Goal: Information Seeking & Learning: Learn about a topic

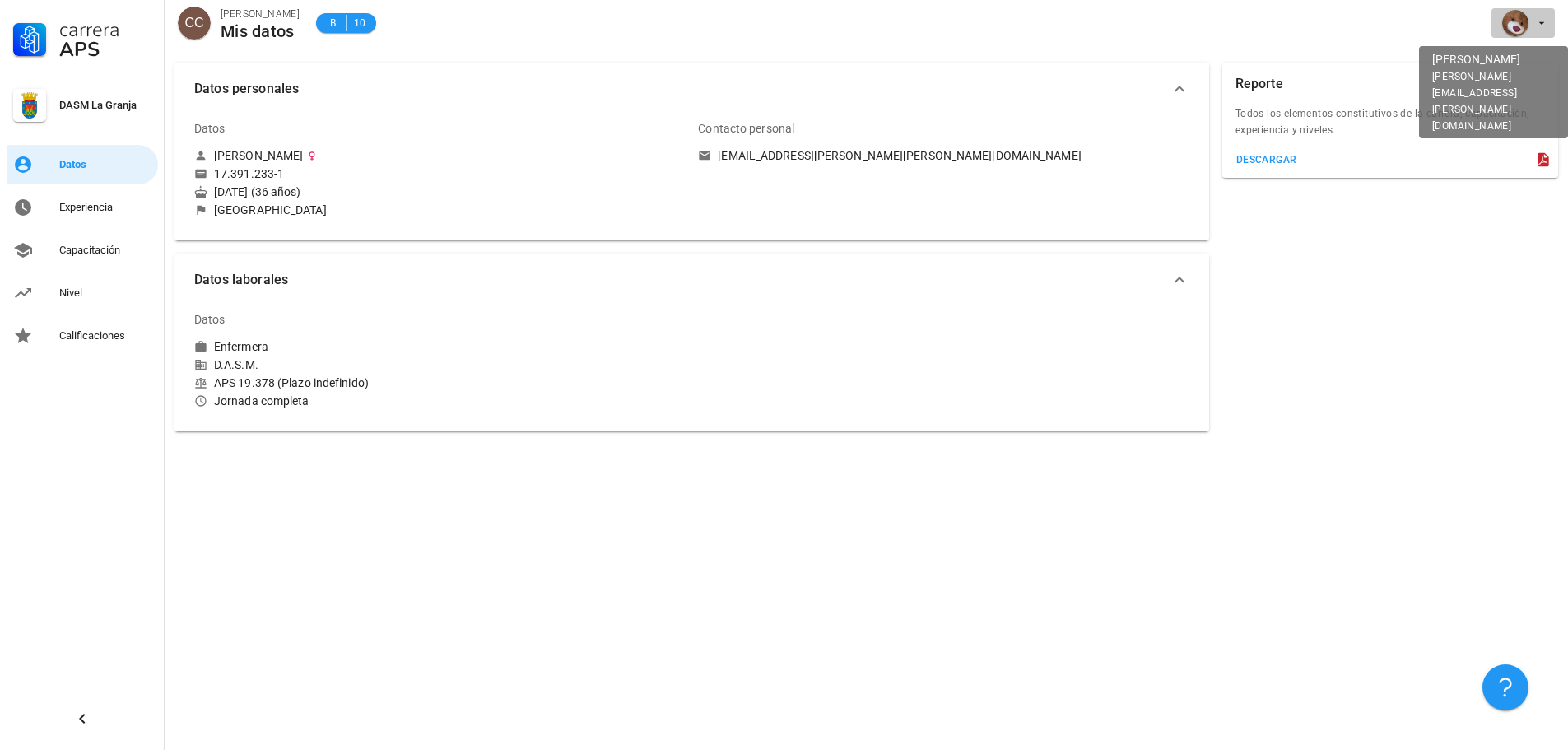
click at [1543, 25] on icon "button" at bounding box center [1541, 23] width 13 height 13
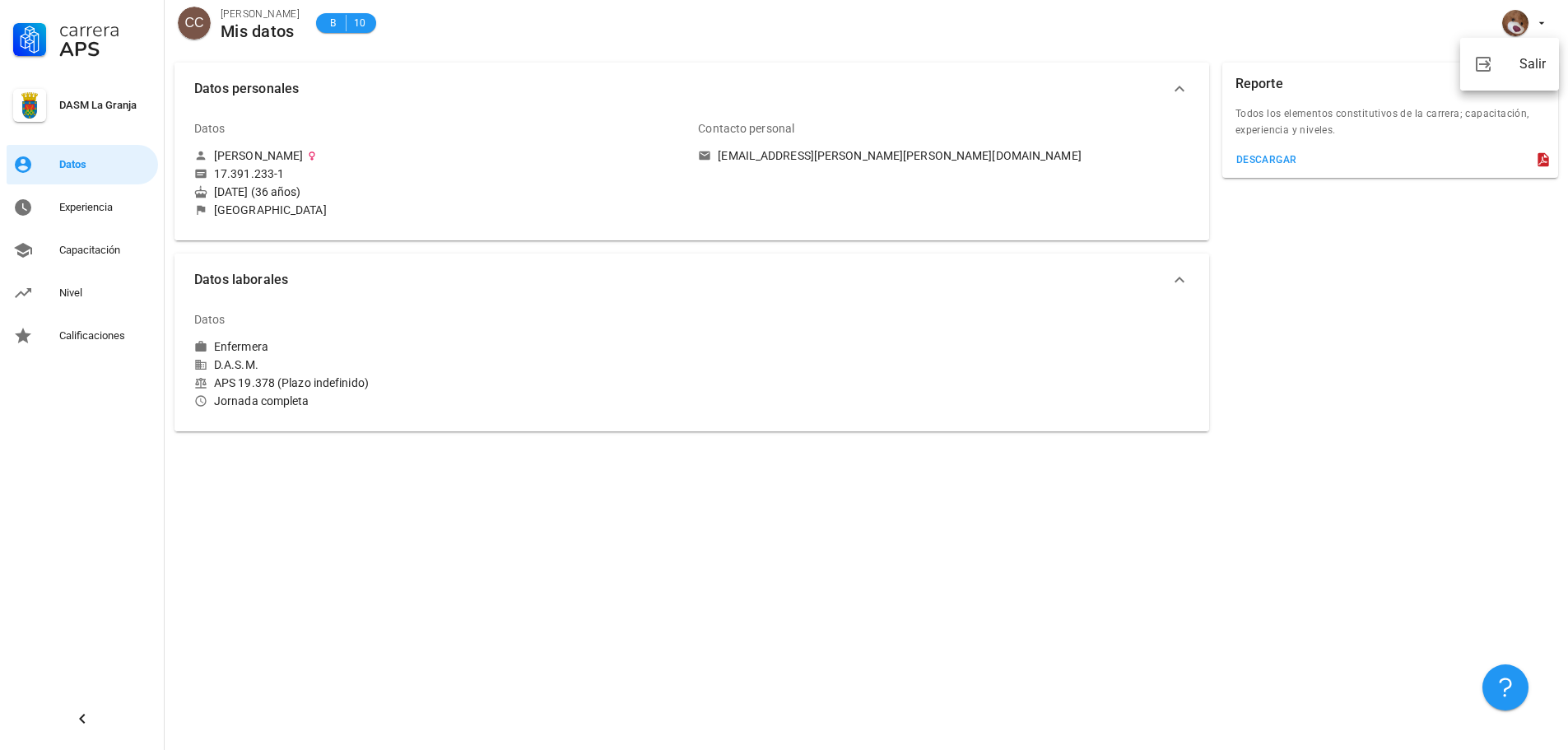
click at [1269, 405] on div "Reporte Todos los elementos constitutivos de la carrera; capacitación, experien…" at bounding box center [1390, 246] width 349 height 382
click at [95, 207] on div "Experiencia" at bounding box center [105, 207] width 92 height 13
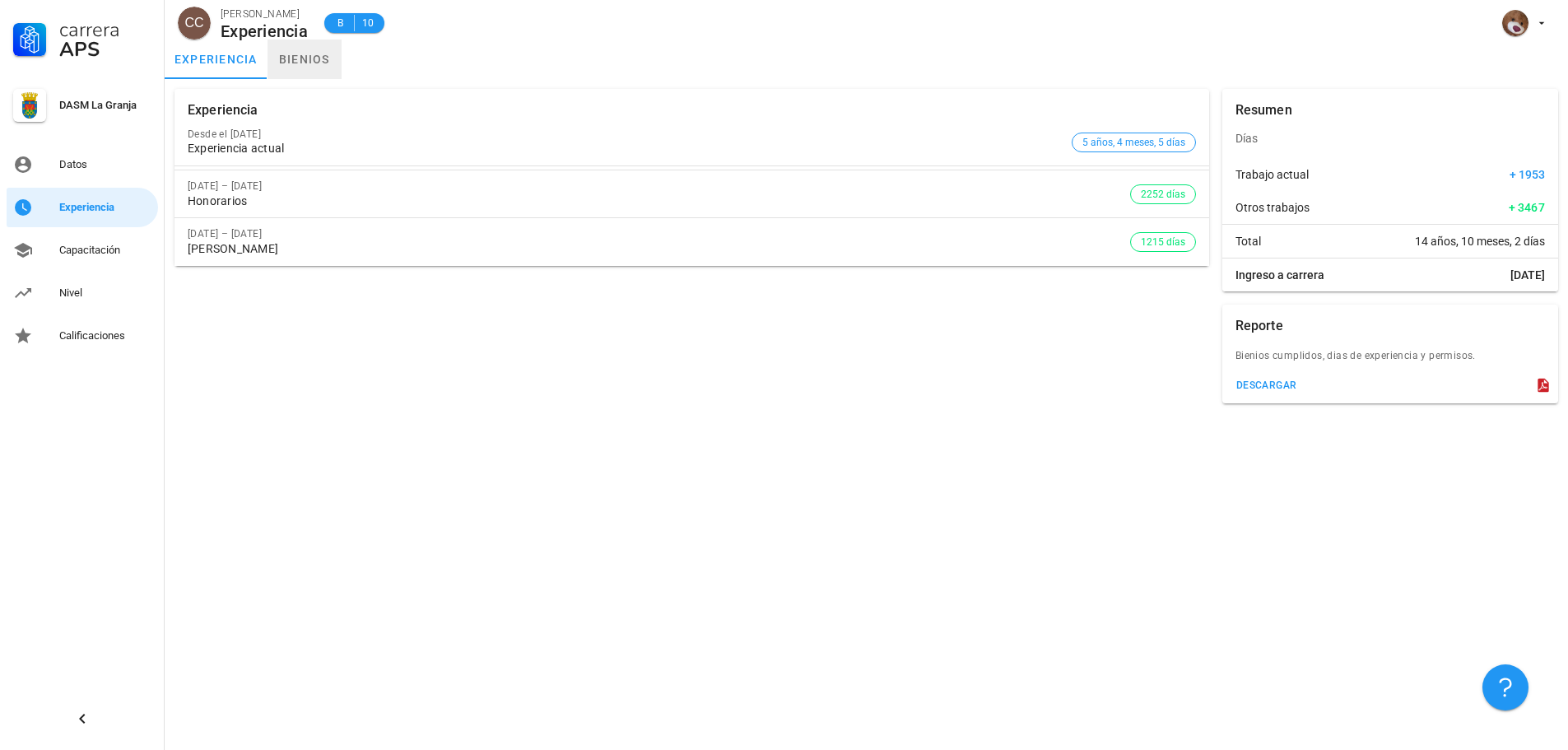
click at [314, 62] on link "bienios" at bounding box center [305, 59] width 74 height 40
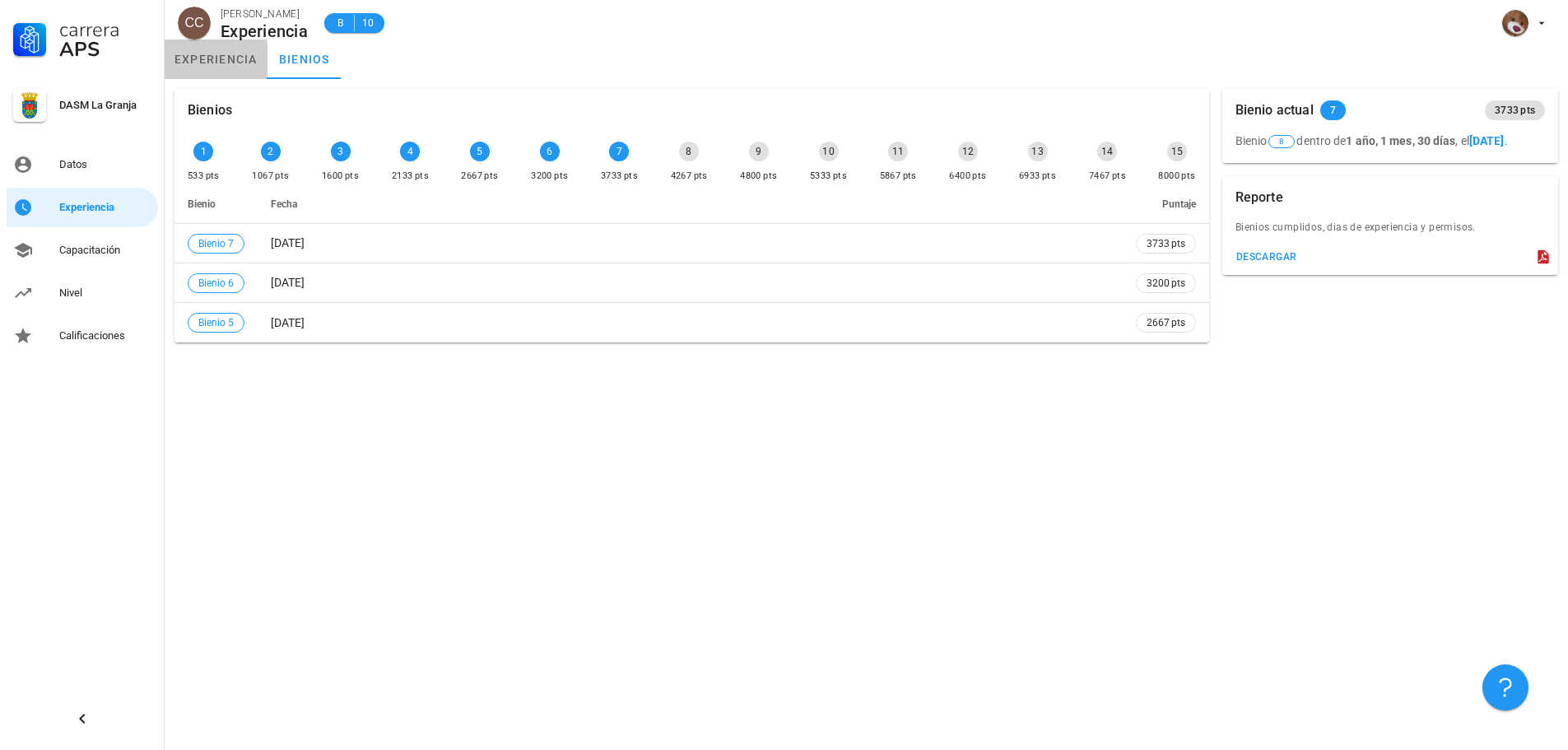
click at [242, 55] on link "experiencia" at bounding box center [216, 59] width 102 height 40
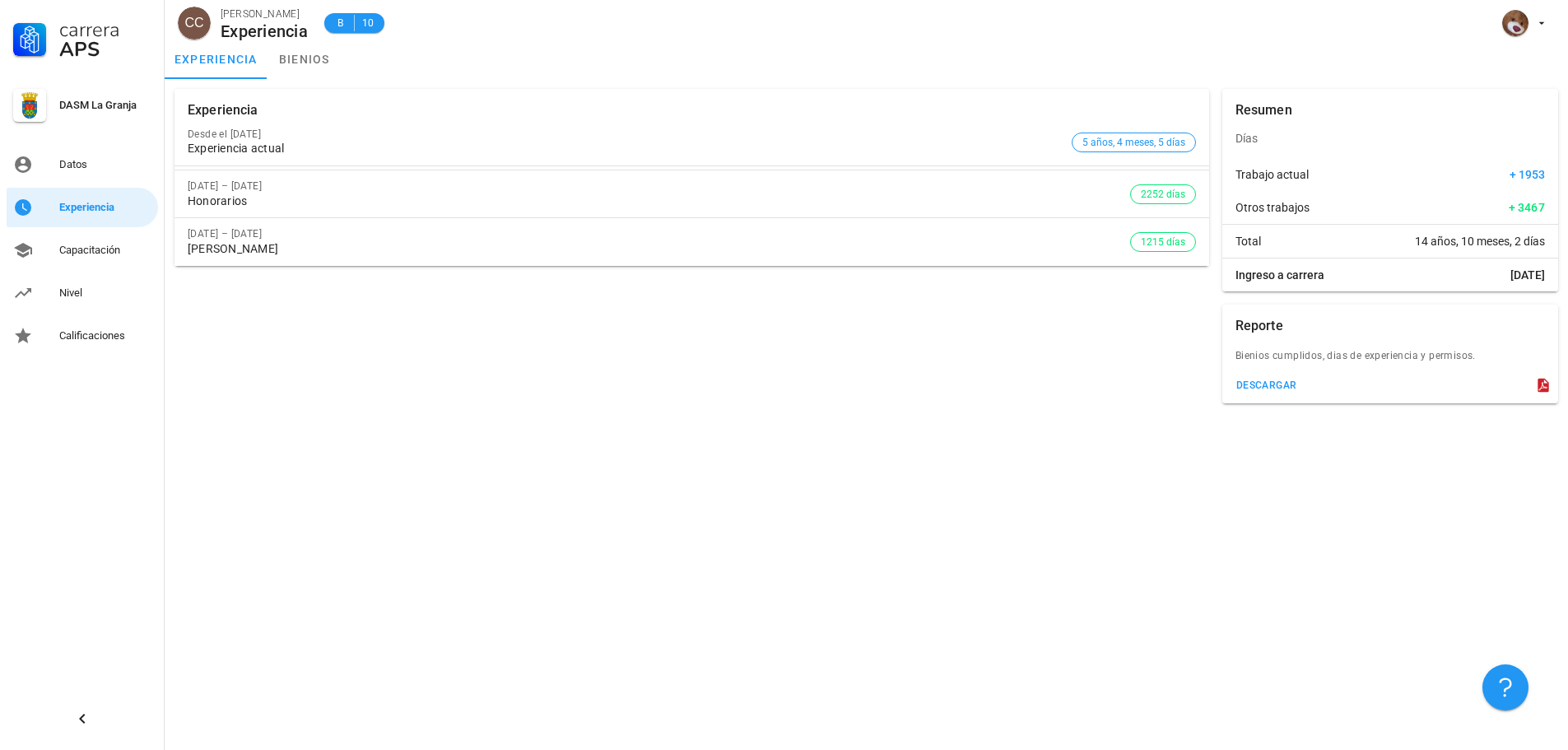
click at [792, 144] on div "Experiencia actual" at bounding box center [625, 148] width 877 height 14
click at [261, 244] on div "[PERSON_NAME]" at bounding box center [658, 249] width 943 height 14
click at [80, 260] on div "Capacitación" at bounding box center [105, 250] width 92 height 27
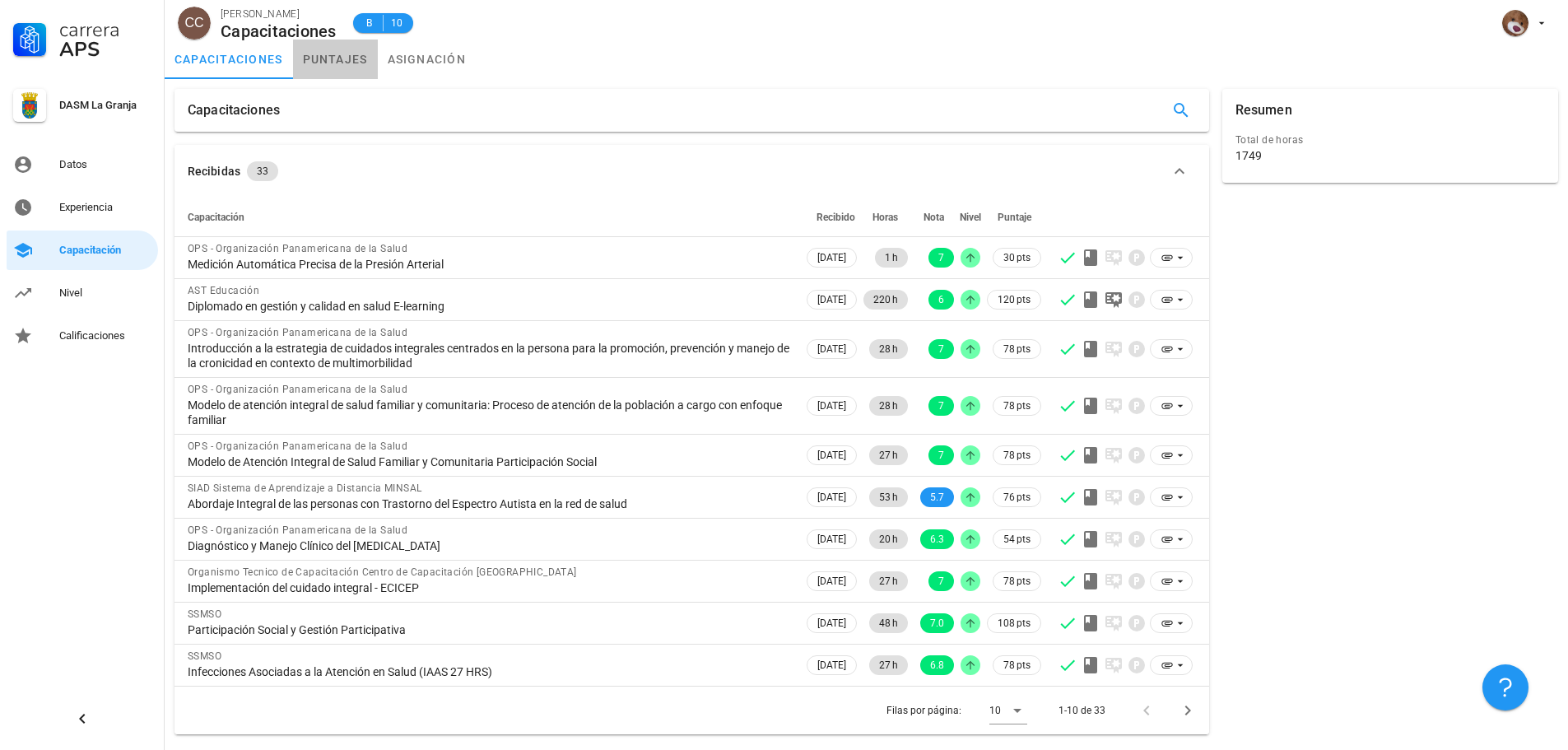
click at [352, 68] on link "puntajes" at bounding box center [336, 59] width 85 height 40
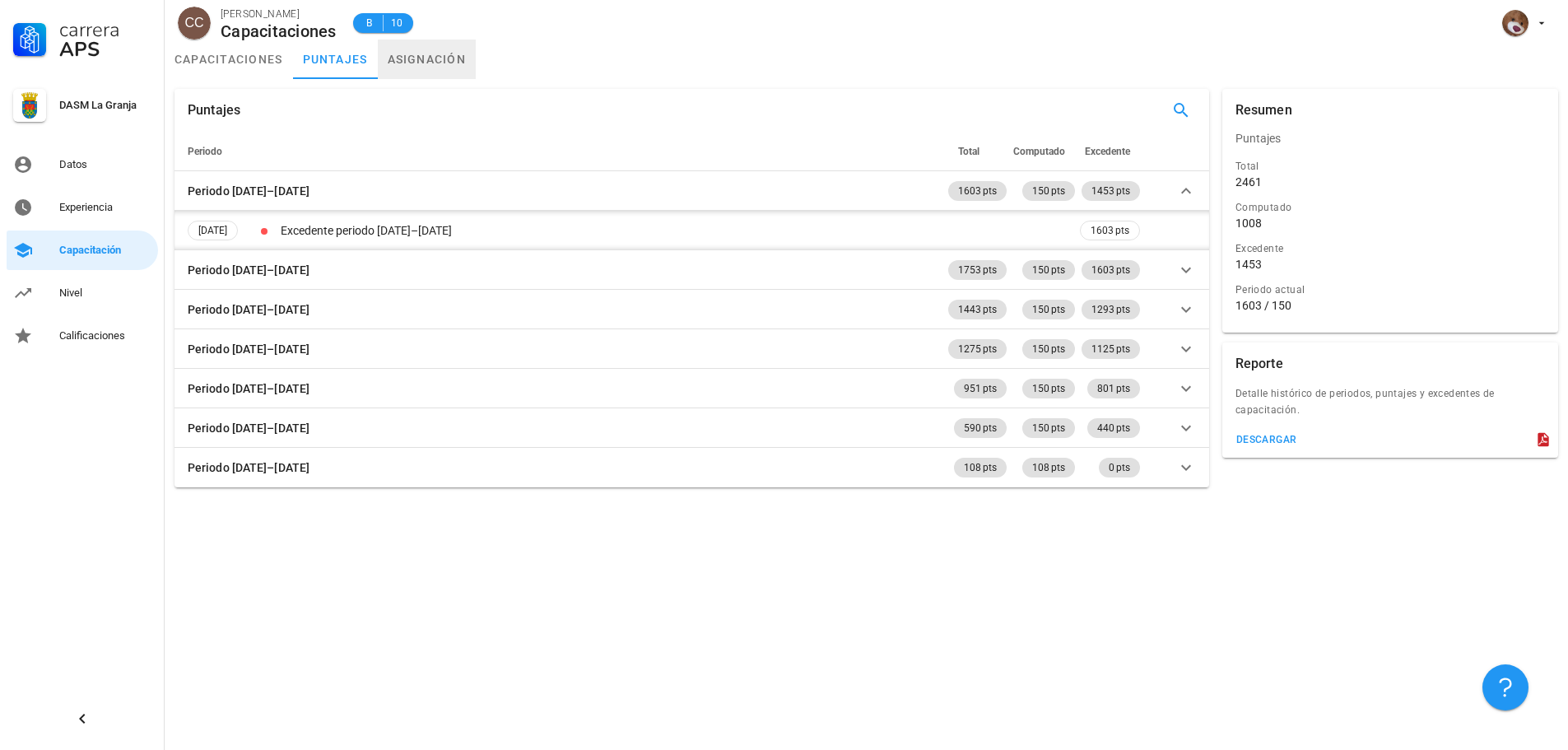
click at [405, 63] on link "asignación" at bounding box center [428, 59] width 99 height 40
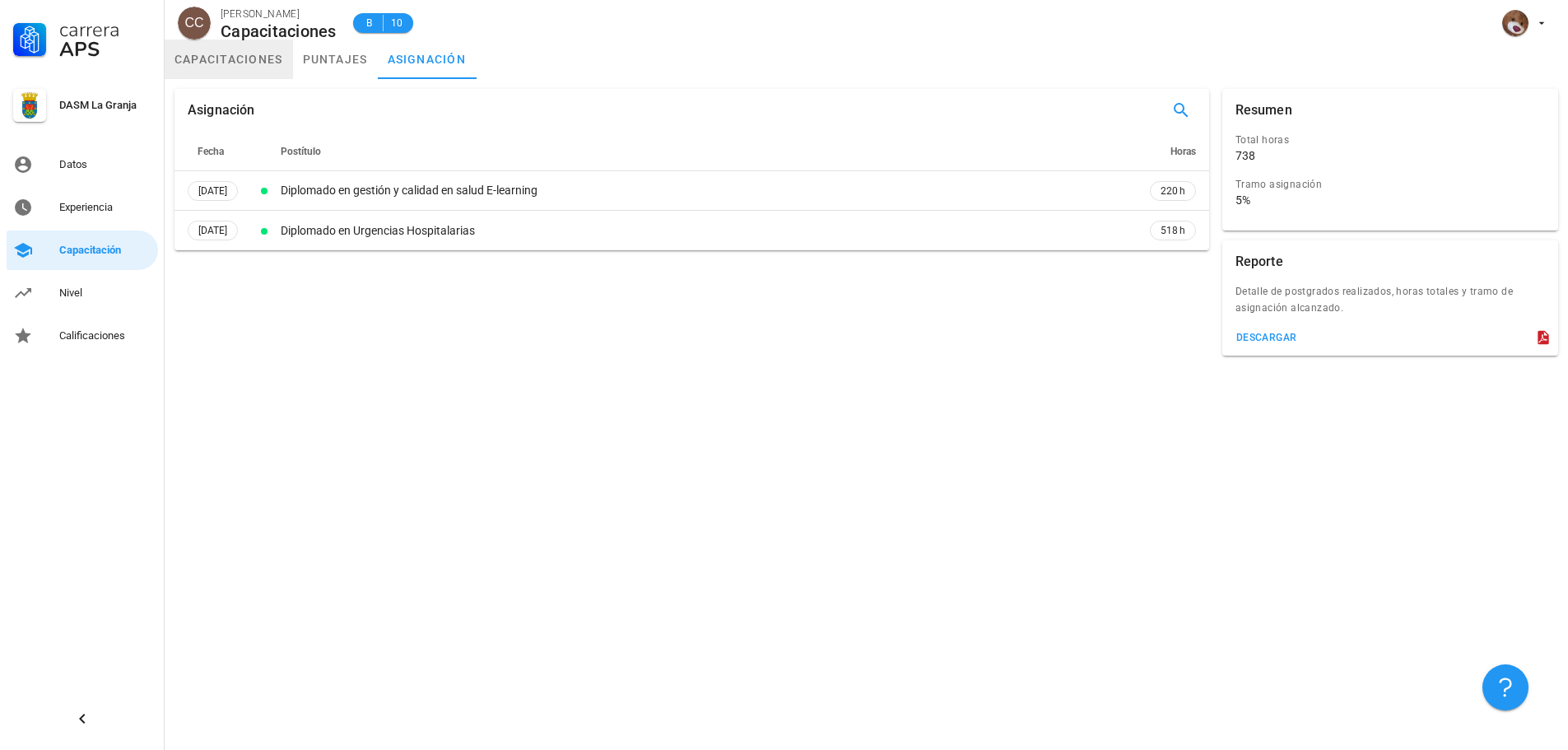
click at [234, 66] on link "capacitaciones" at bounding box center [228, 59] width 128 height 40
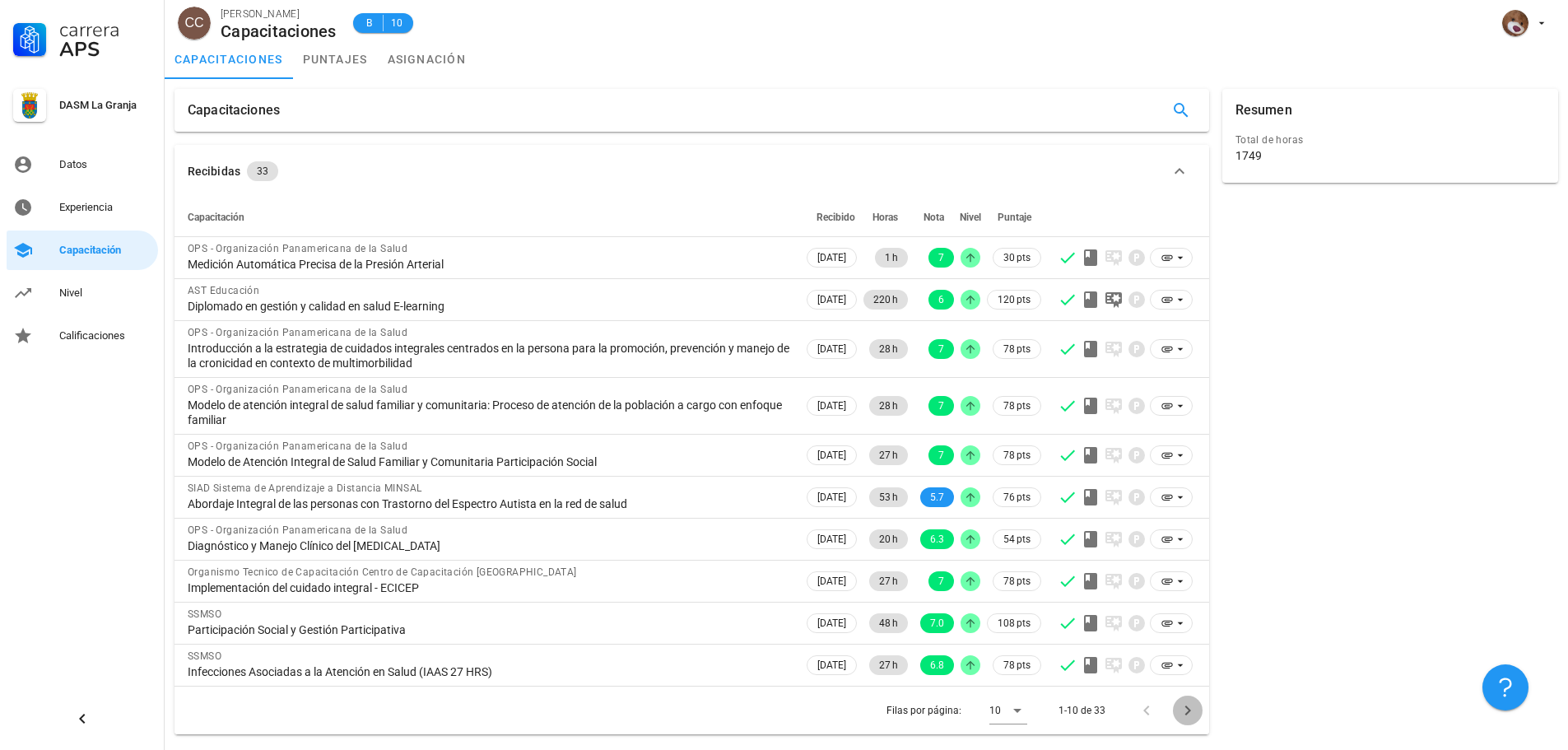
click at [1189, 706] on icon "Página siguiente" at bounding box center [1187, 710] width 19 height 19
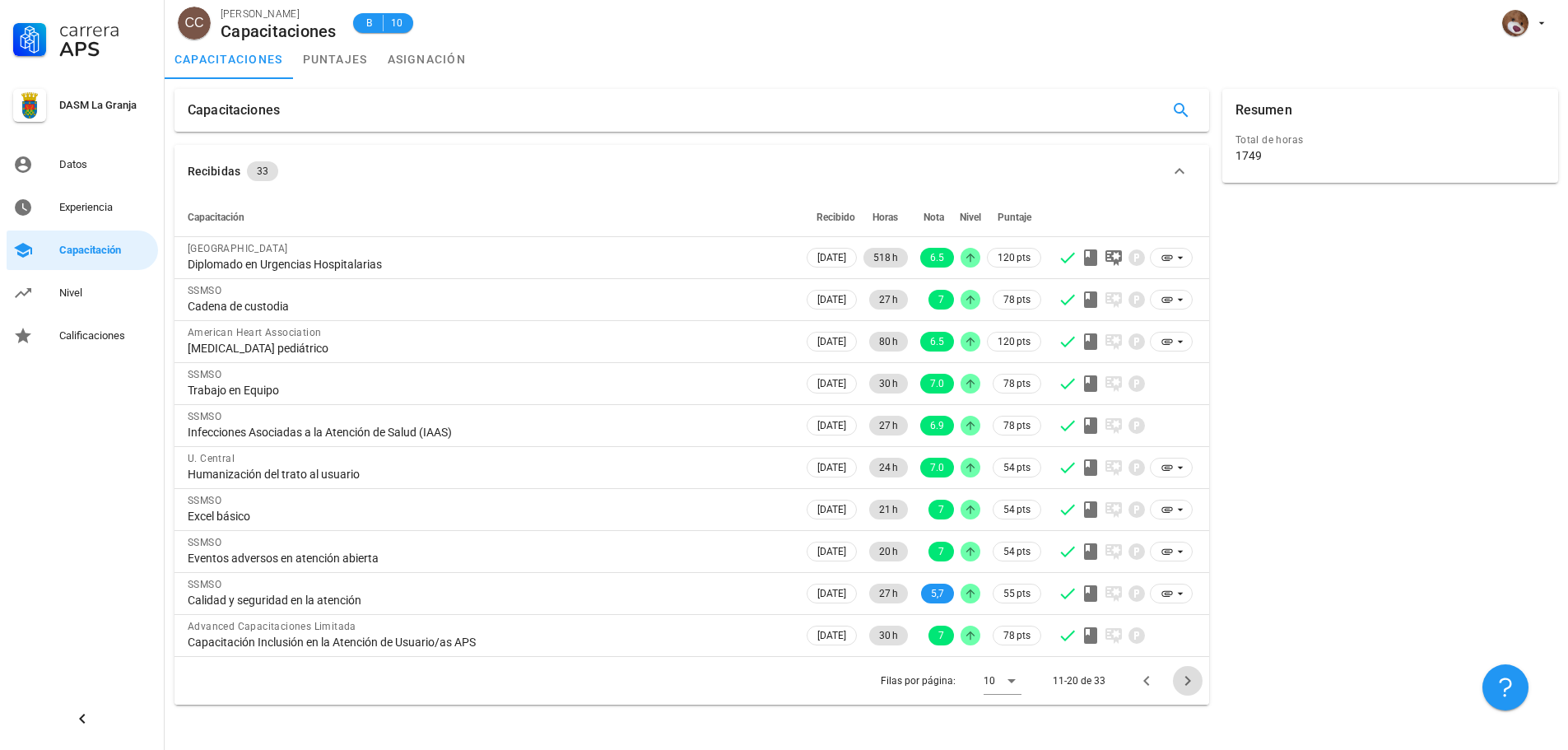
click at [1197, 683] on icon "Página siguiente" at bounding box center [1187, 680] width 19 height 19
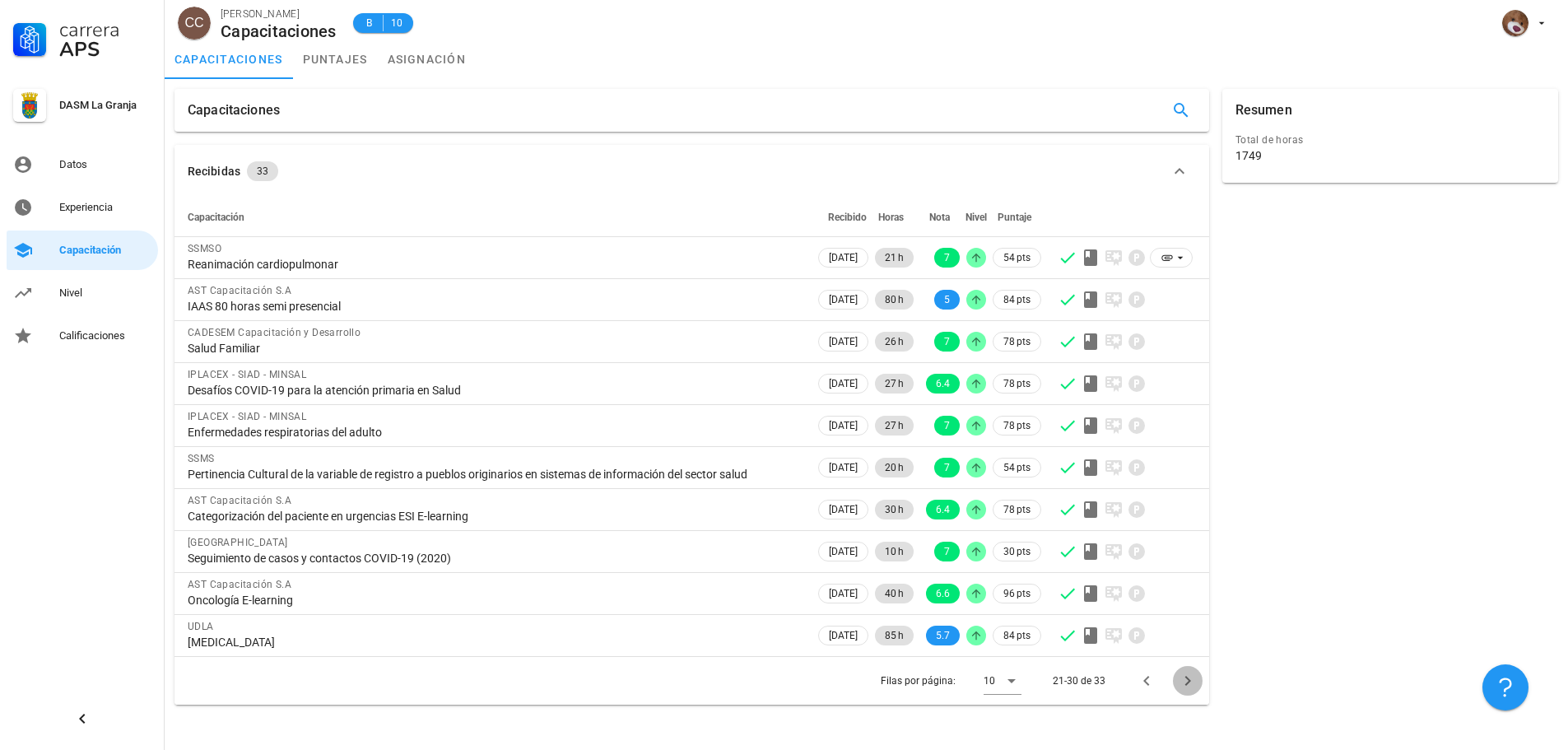
click at [1190, 689] on icon "Página siguiente" at bounding box center [1187, 680] width 19 height 19
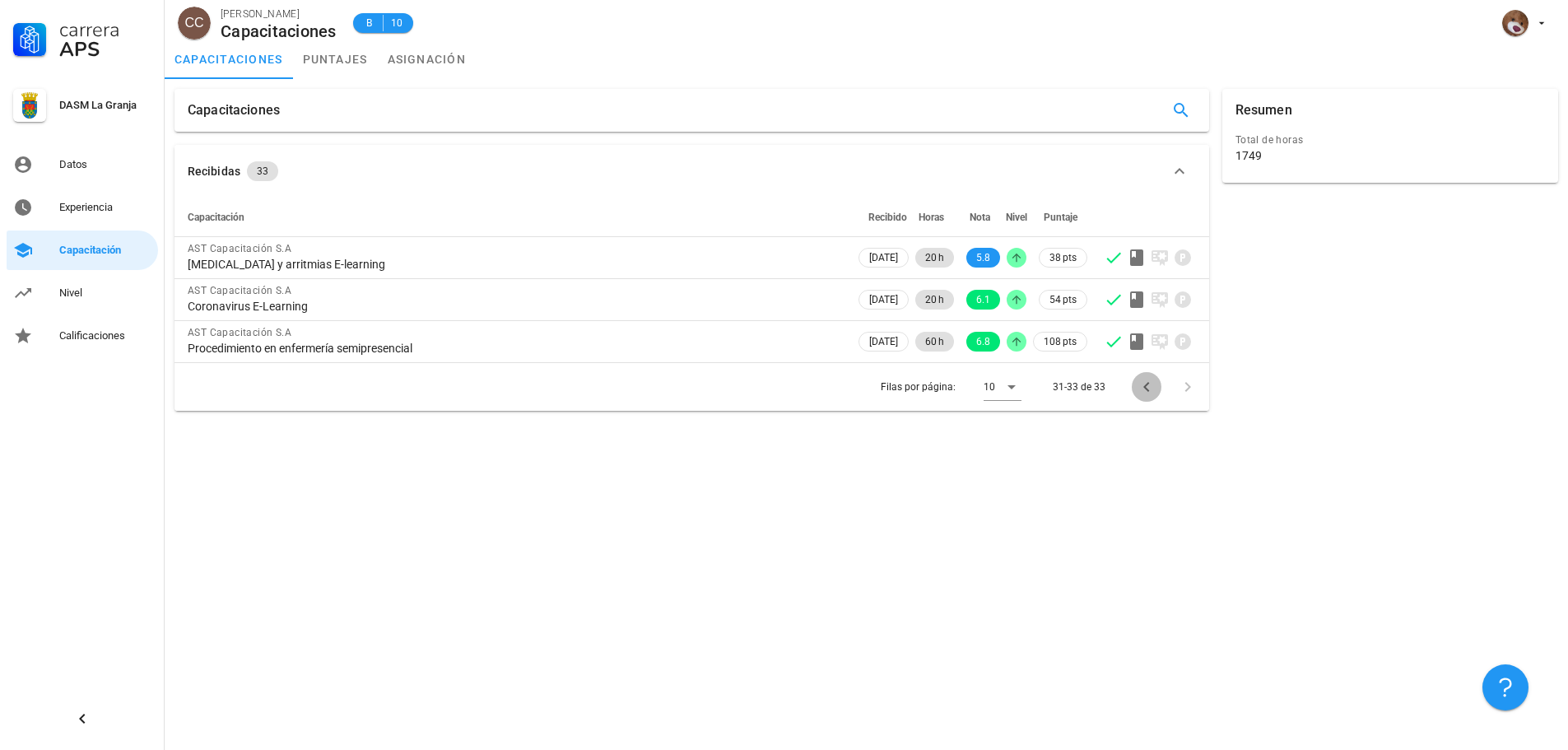
click at [1142, 392] on icon "Página anterior" at bounding box center [1147, 387] width 19 height 19
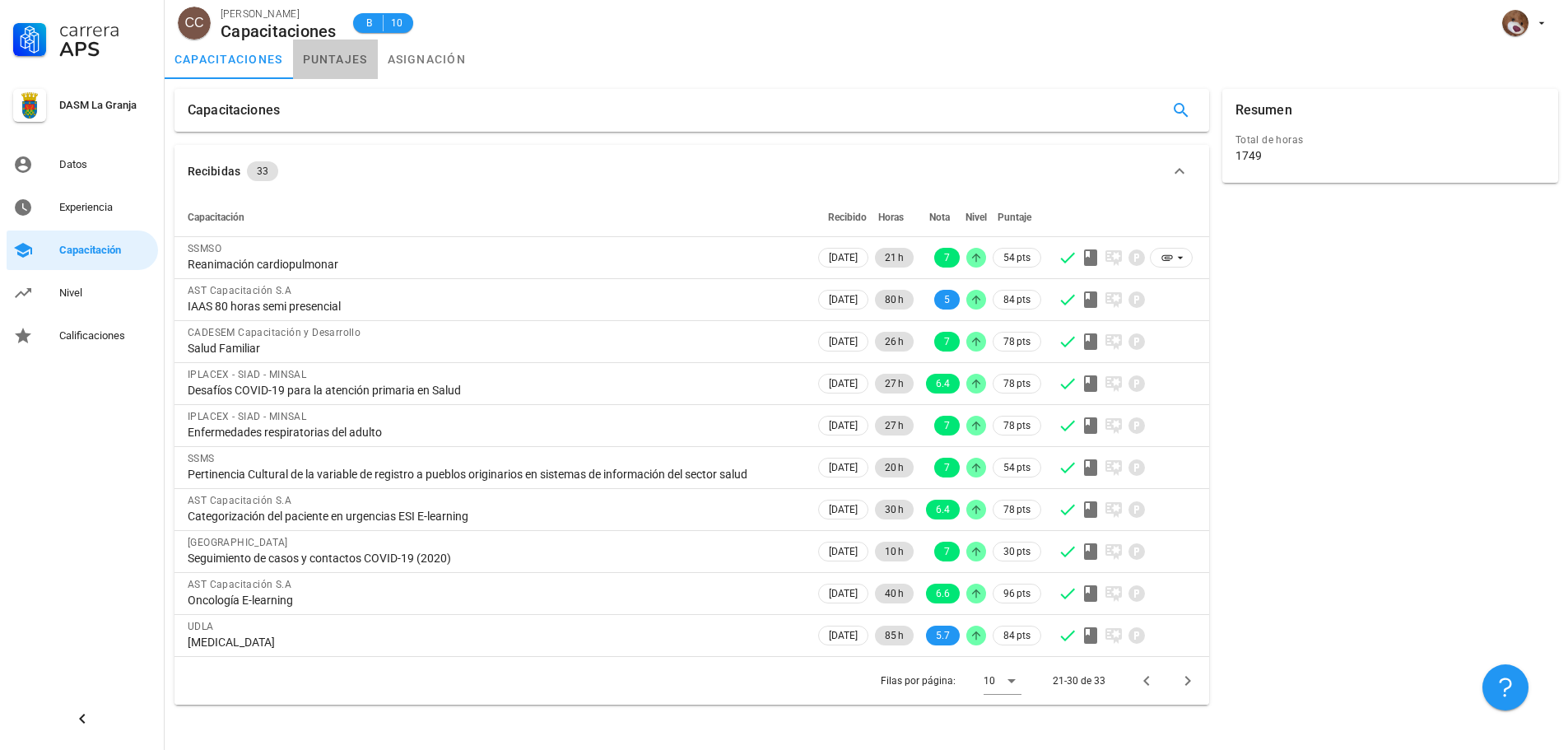
click at [325, 65] on link "puntajes" at bounding box center [336, 59] width 85 height 40
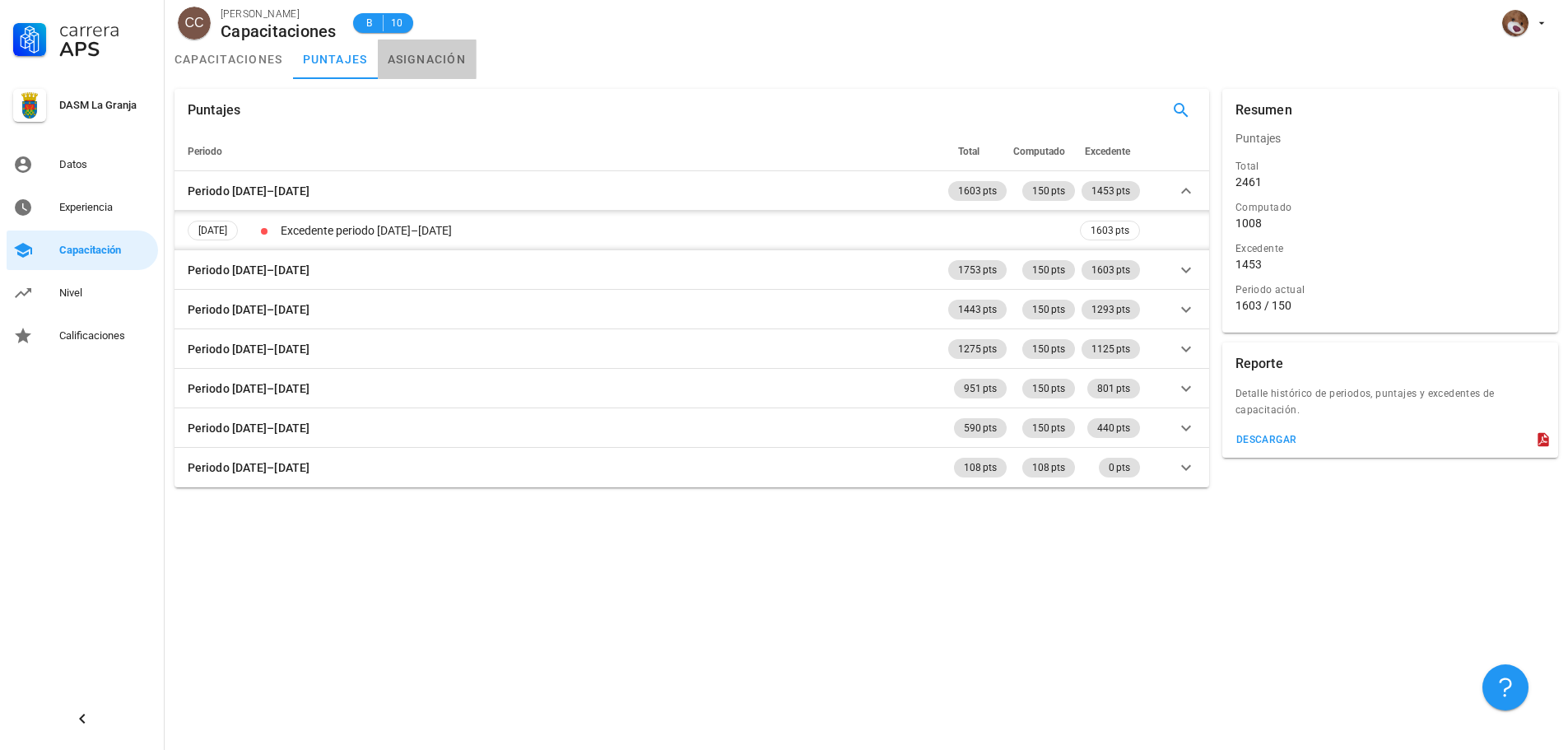
click at [401, 66] on link "asignación" at bounding box center [428, 59] width 99 height 40
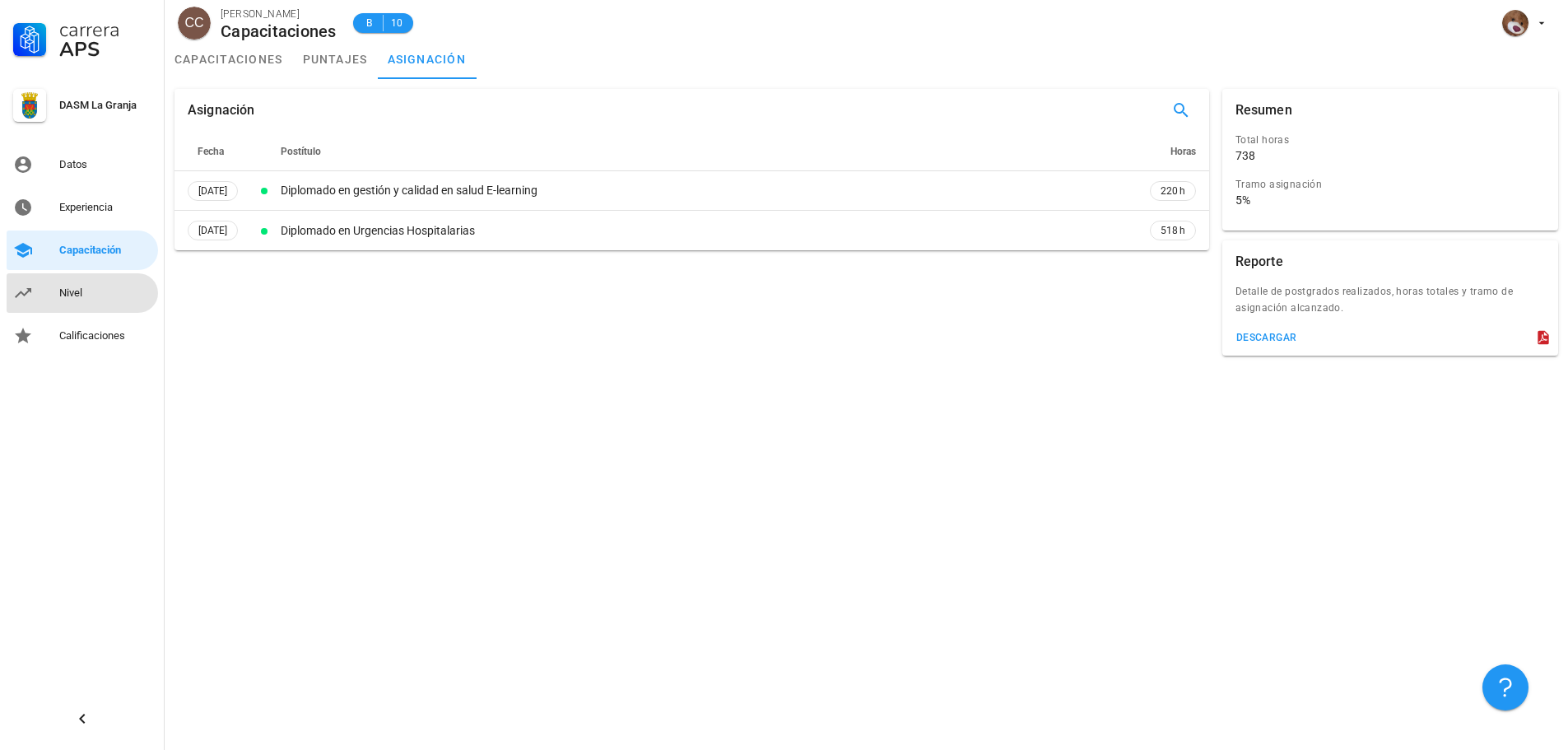
click at [72, 294] on div "Nivel" at bounding box center [105, 292] width 92 height 13
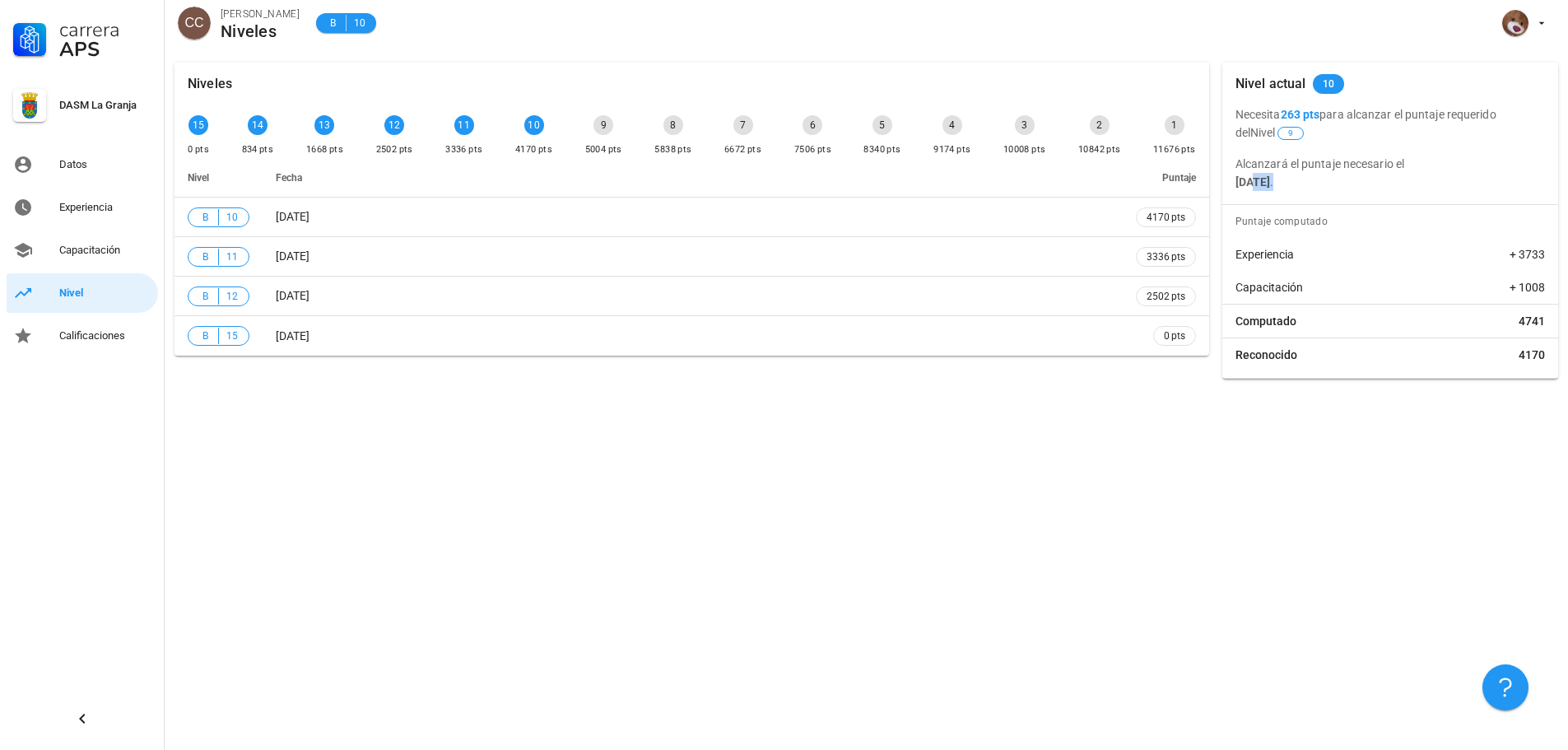
drag, startPoint x: 1250, startPoint y: 176, endPoint x: 1377, endPoint y: 192, distance: 128.0
click at [1377, 192] on div "Nivel actual 10 Necesita 263 pts para alcanzar el puntaje requerido del Nivel 9…" at bounding box center [1390, 221] width 336 height 316
click at [1374, 194] on div "Nivel actual 10 Necesita 263 pts para alcanzar el puntaje requerido del Nivel 9…" at bounding box center [1390, 221] width 336 height 316
click at [95, 329] on div "Calificaciones" at bounding box center [105, 336] width 92 height 27
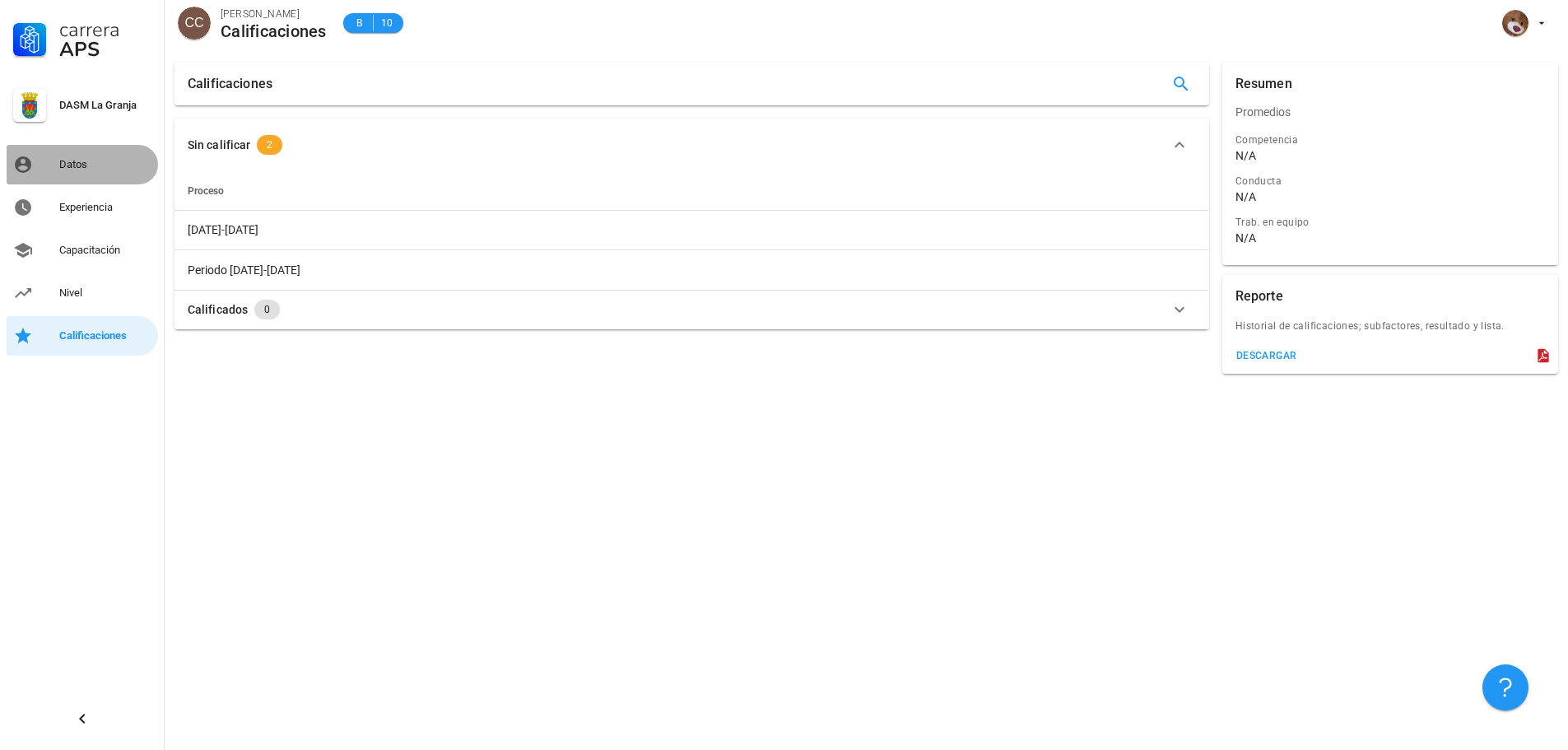
click at [112, 168] on div "Datos" at bounding box center [105, 164] width 92 height 13
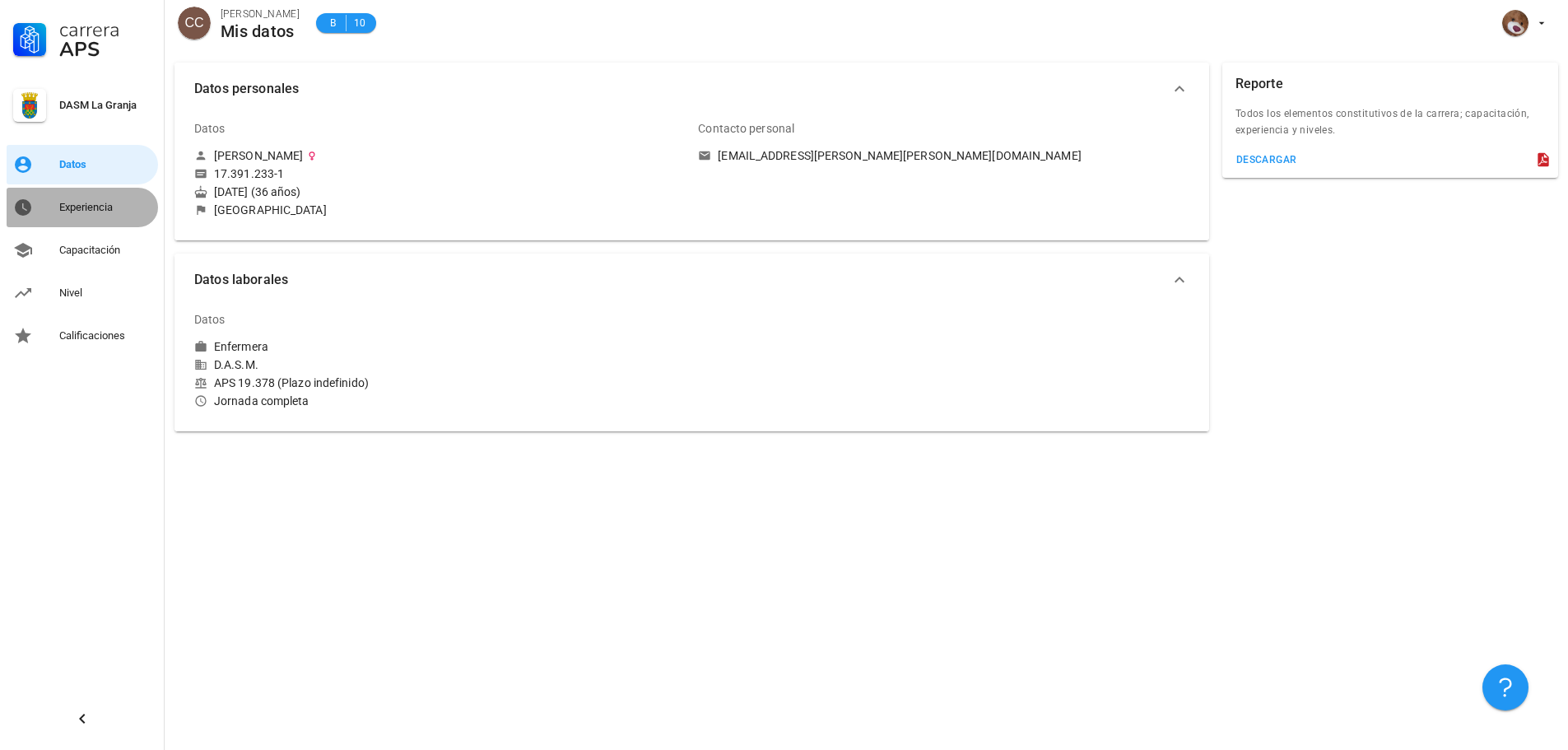
click at [102, 211] on div "Experiencia" at bounding box center [105, 207] width 92 height 13
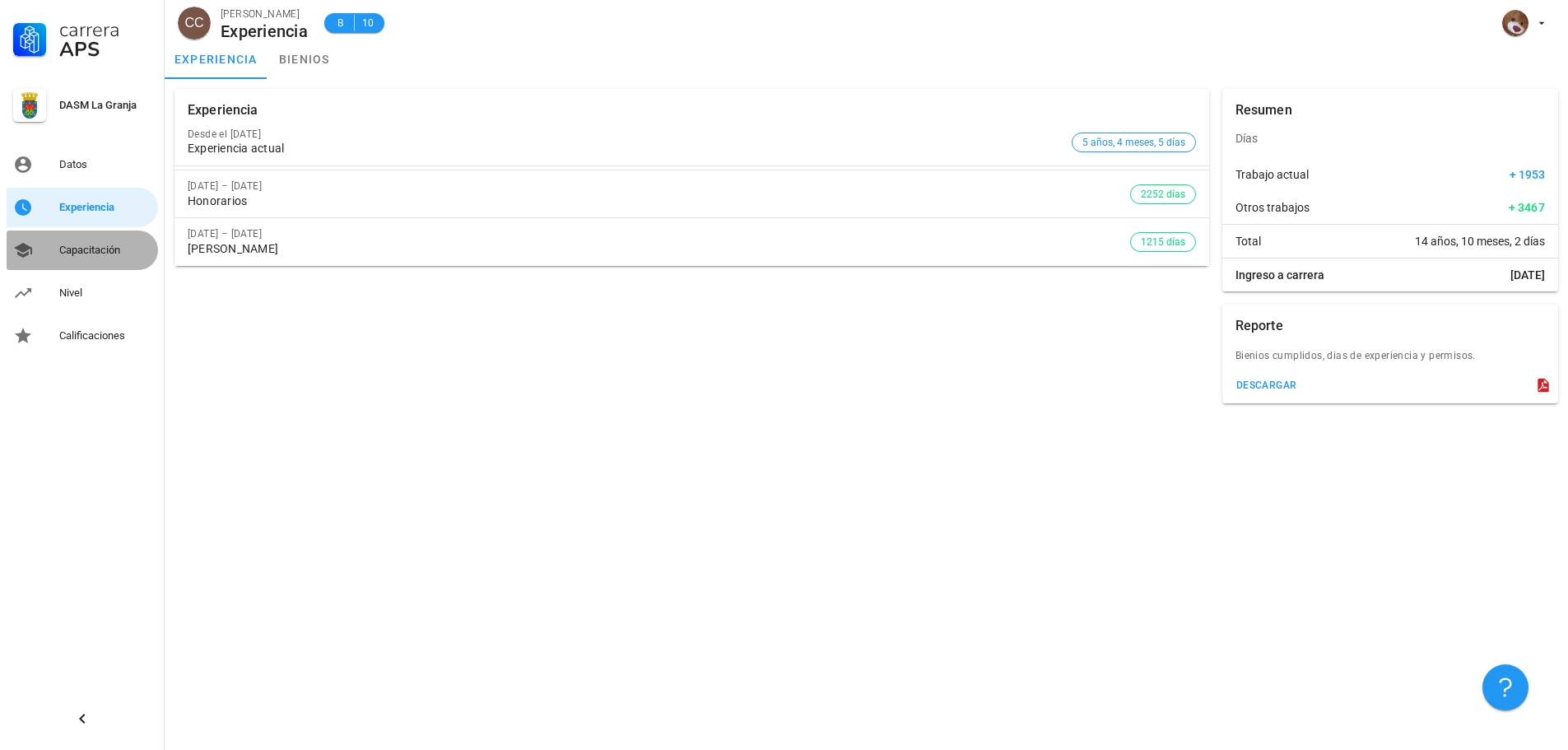
click at [105, 250] on div "Capacitación" at bounding box center [105, 250] width 92 height 13
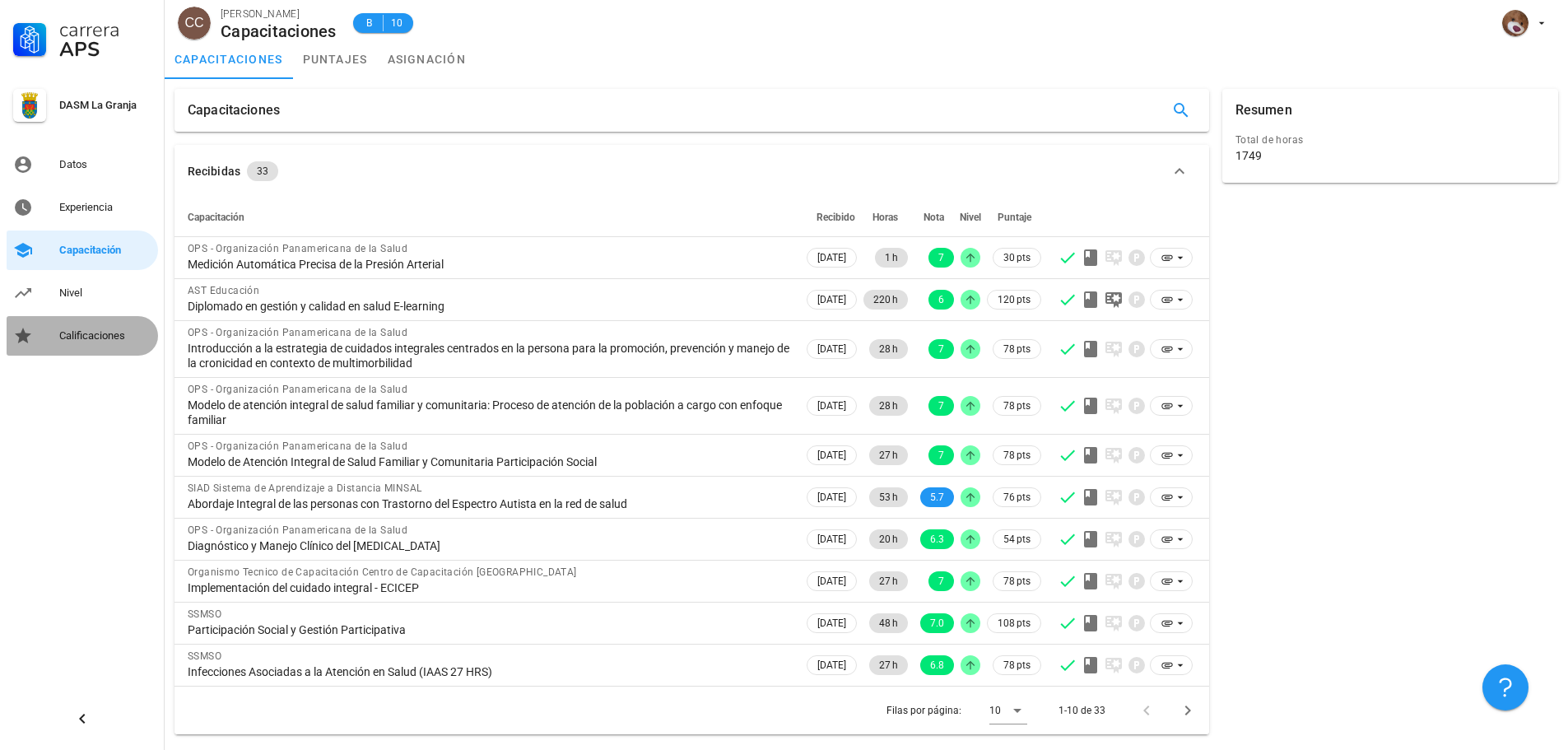
click at [107, 316] on link "Calificaciones" at bounding box center [81, 336] width 151 height 40
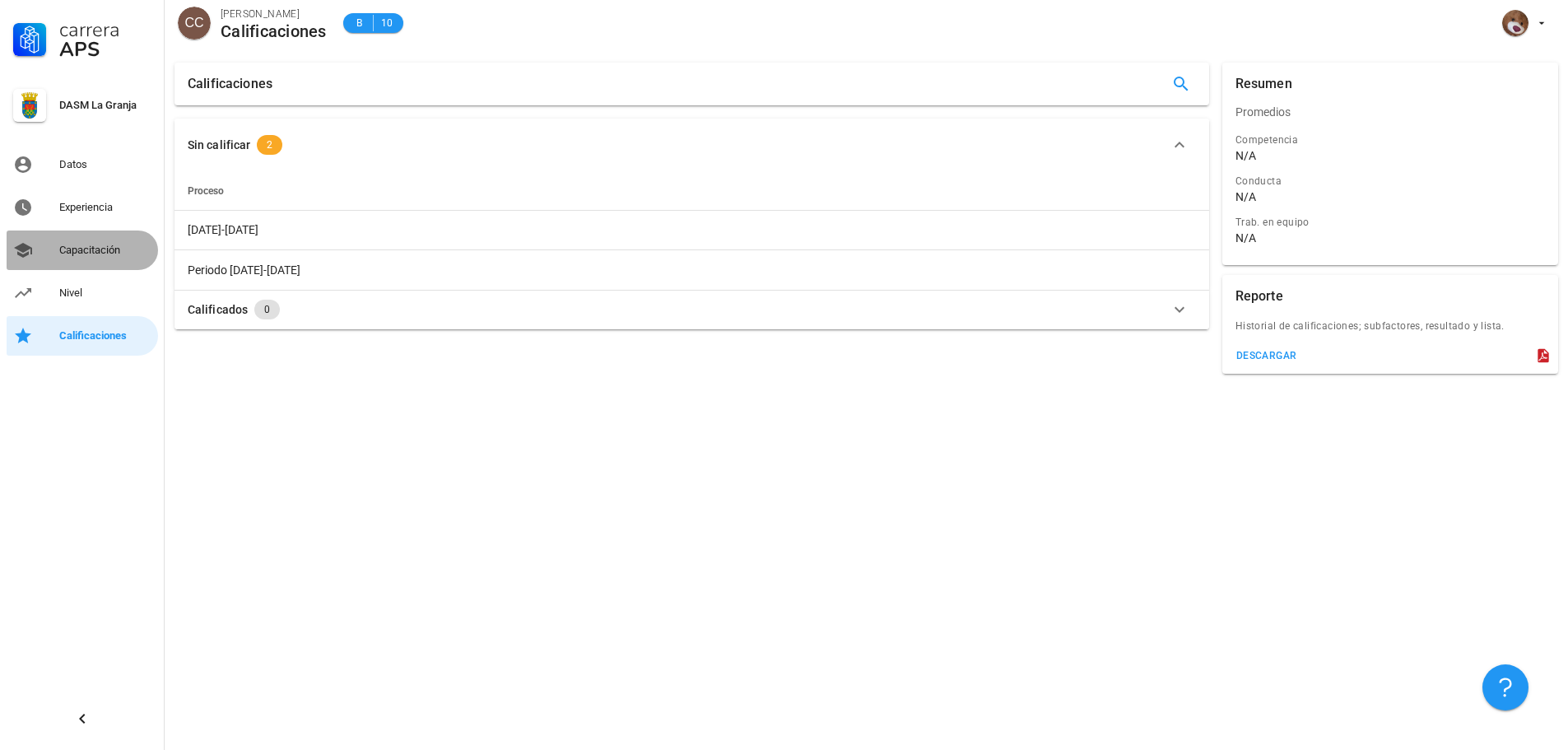
click at [93, 265] on link "Capacitación" at bounding box center [81, 250] width 151 height 40
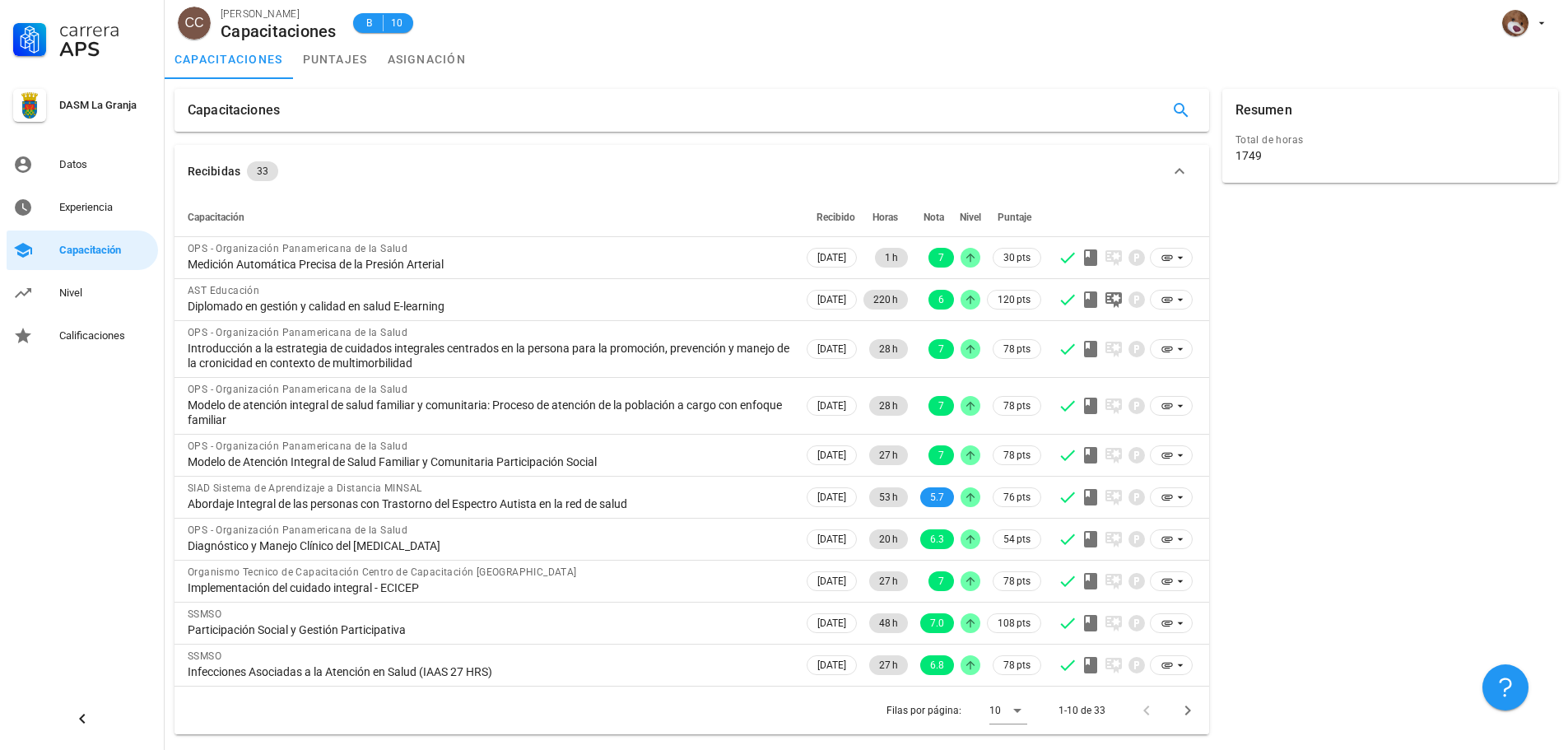
click at [1170, 714] on div at bounding box center [1185, 710] width 35 height 30
click at [1185, 705] on icon "Página siguiente" at bounding box center [1187, 710] width 19 height 19
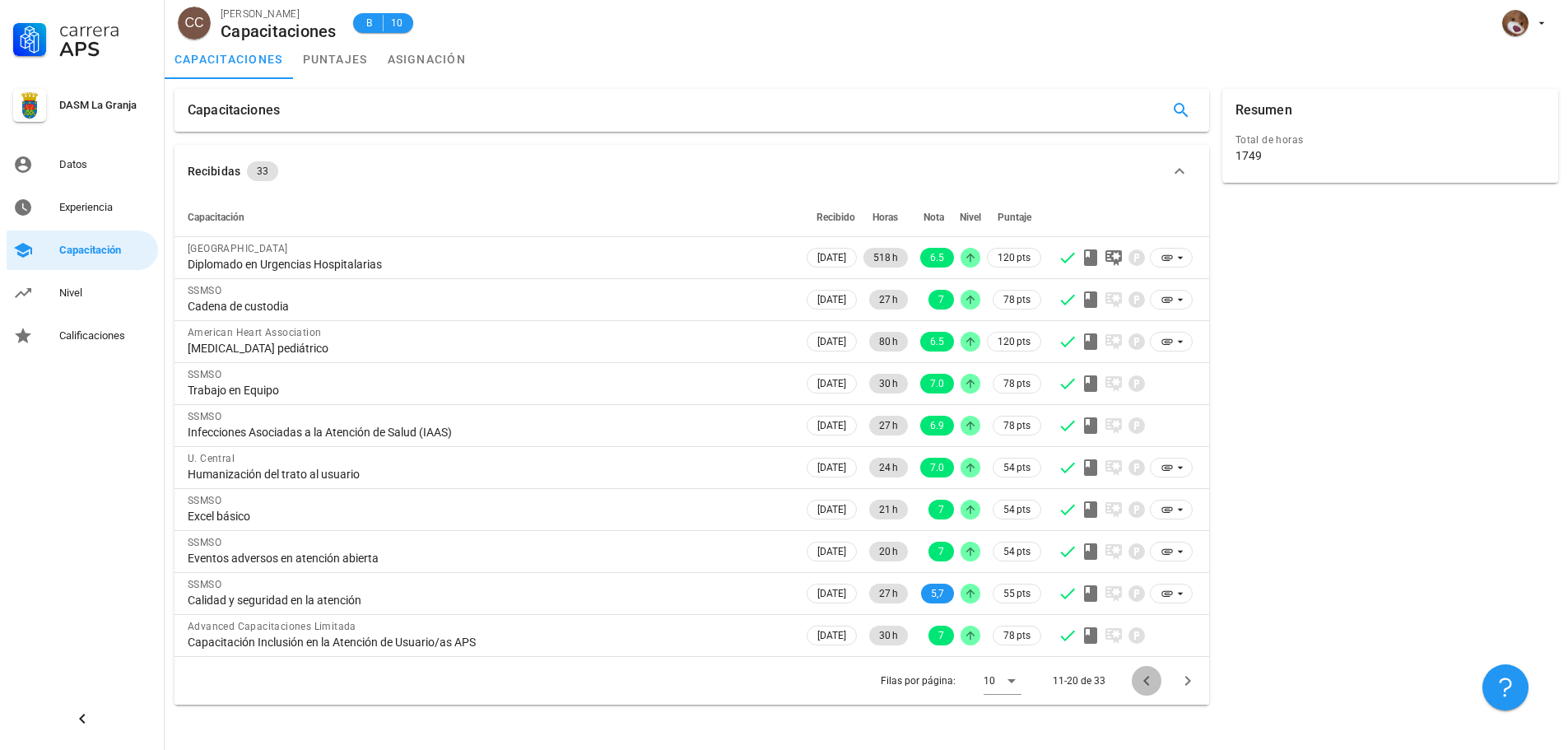
click at [1140, 686] on icon "Página anterior" at bounding box center [1147, 680] width 19 height 19
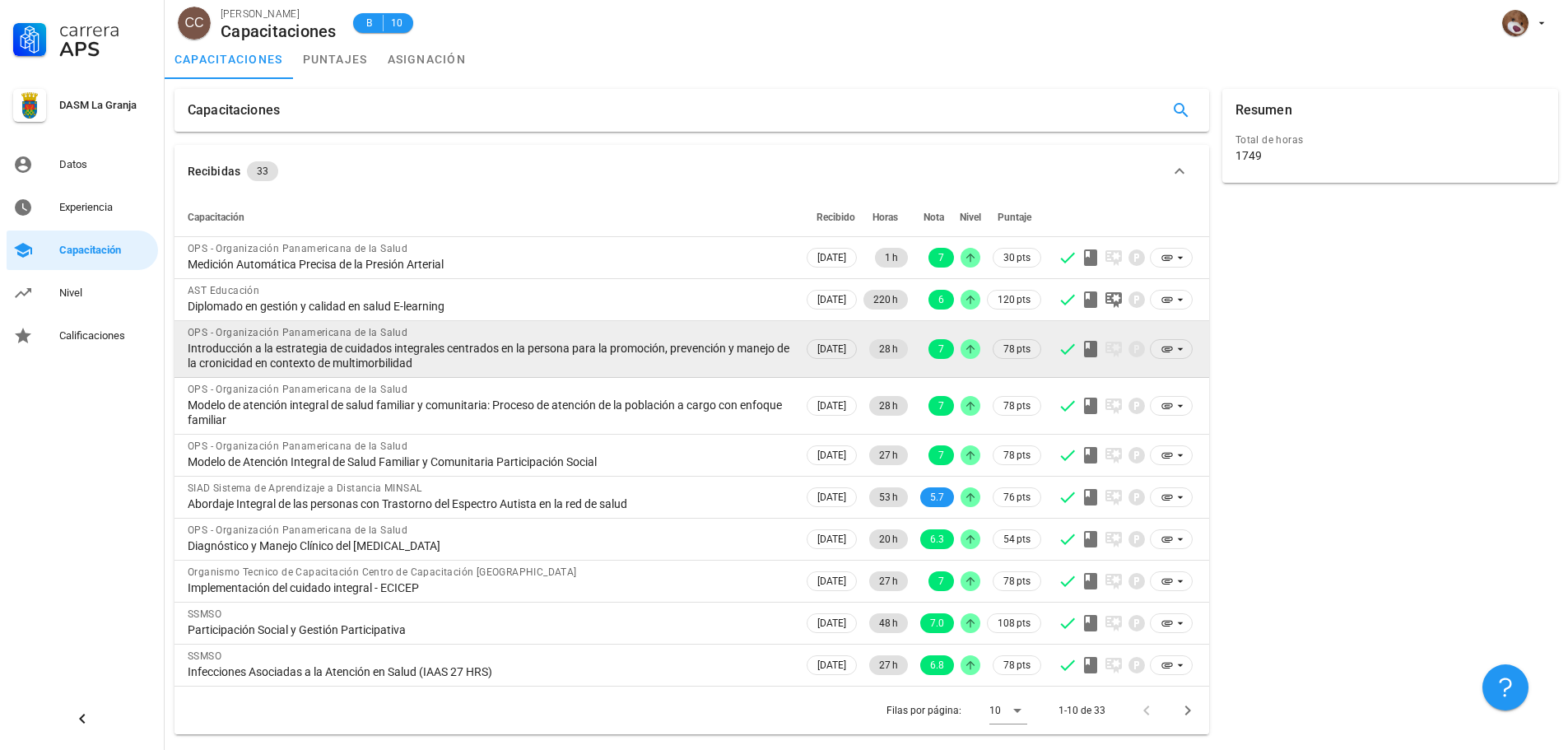
drag, startPoint x: 196, startPoint y: 345, endPoint x: 739, endPoint y: 356, distance: 543.1
click at [739, 356] on div "Introducción a la estrategia de cuidados integrales centrados en la persona par…" at bounding box center [489, 356] width 602 height 30
drag, startPoint x: 680, startPoint y: 360, endPoint x: 530, endPoint y: 357, distance: 150.0
click at [530, 357] on div "Introducción a la estrategia de cuidados integrales centrados en la persona par…" at bounding box center [489, 356] width 602 height 30
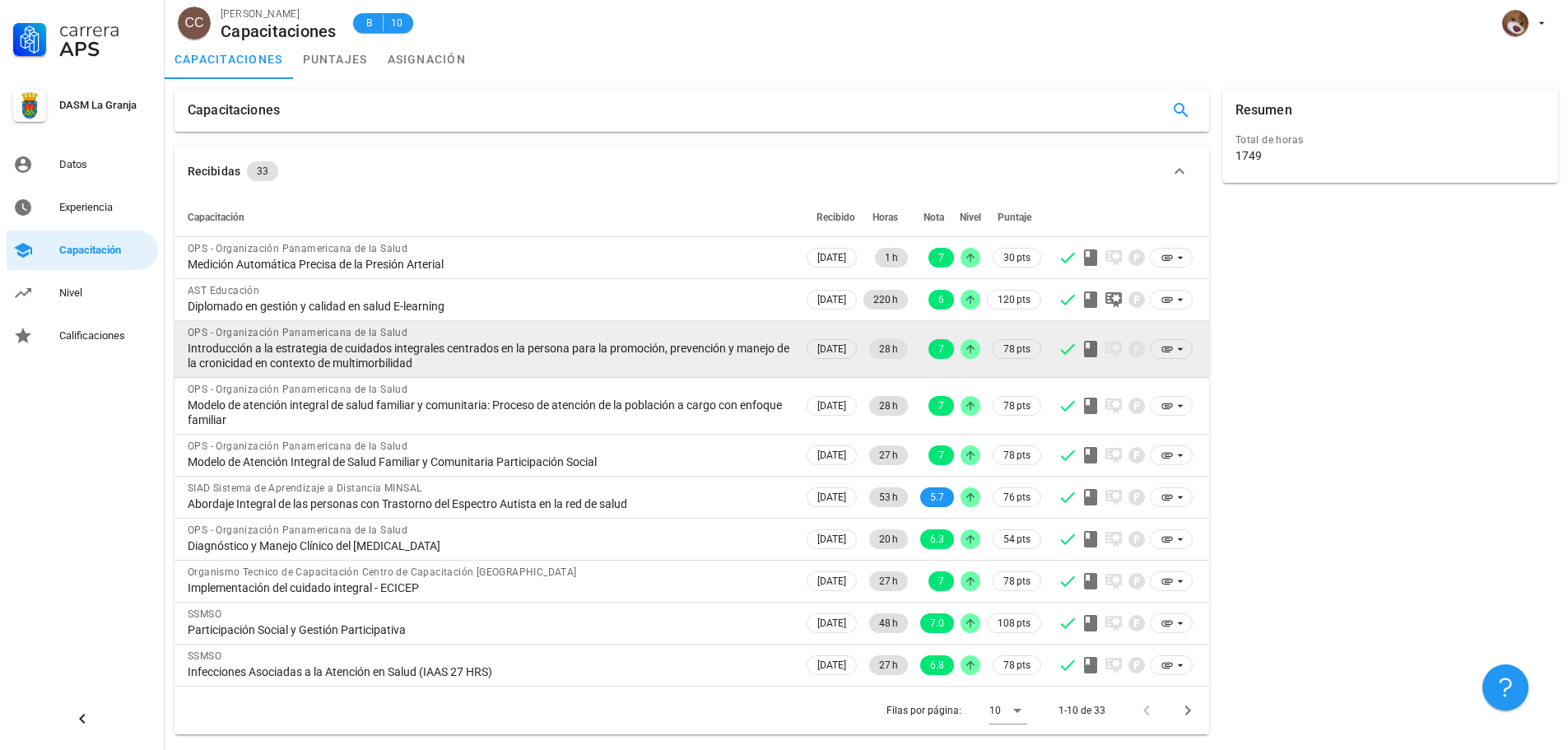
drag, startPoint x: 510, startPoint y: 372, endPoint x: 177, endPoint y: 342, distance: 334.3
click at [177, 342] on td "OPS - Organización Panamericana de la Salud Introducción a la estrategia de cui…" at bounding box center [489, 349] width 629 height 57
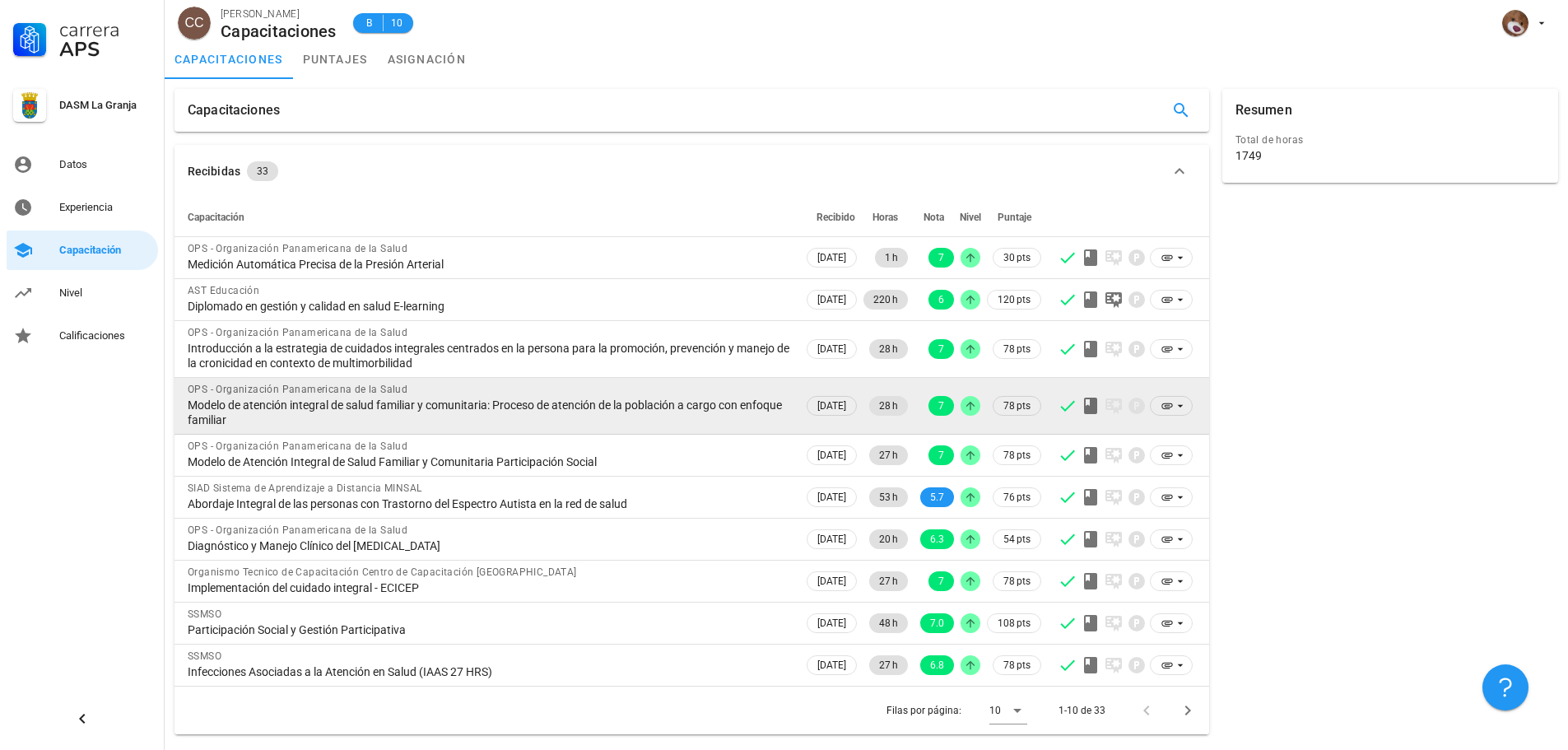
click at [298, 411] on div "Modelo de atención integral de salud familiar y comunitaria: Proceso de atenció…" at bounding box center [489, 413] width 602 height 30
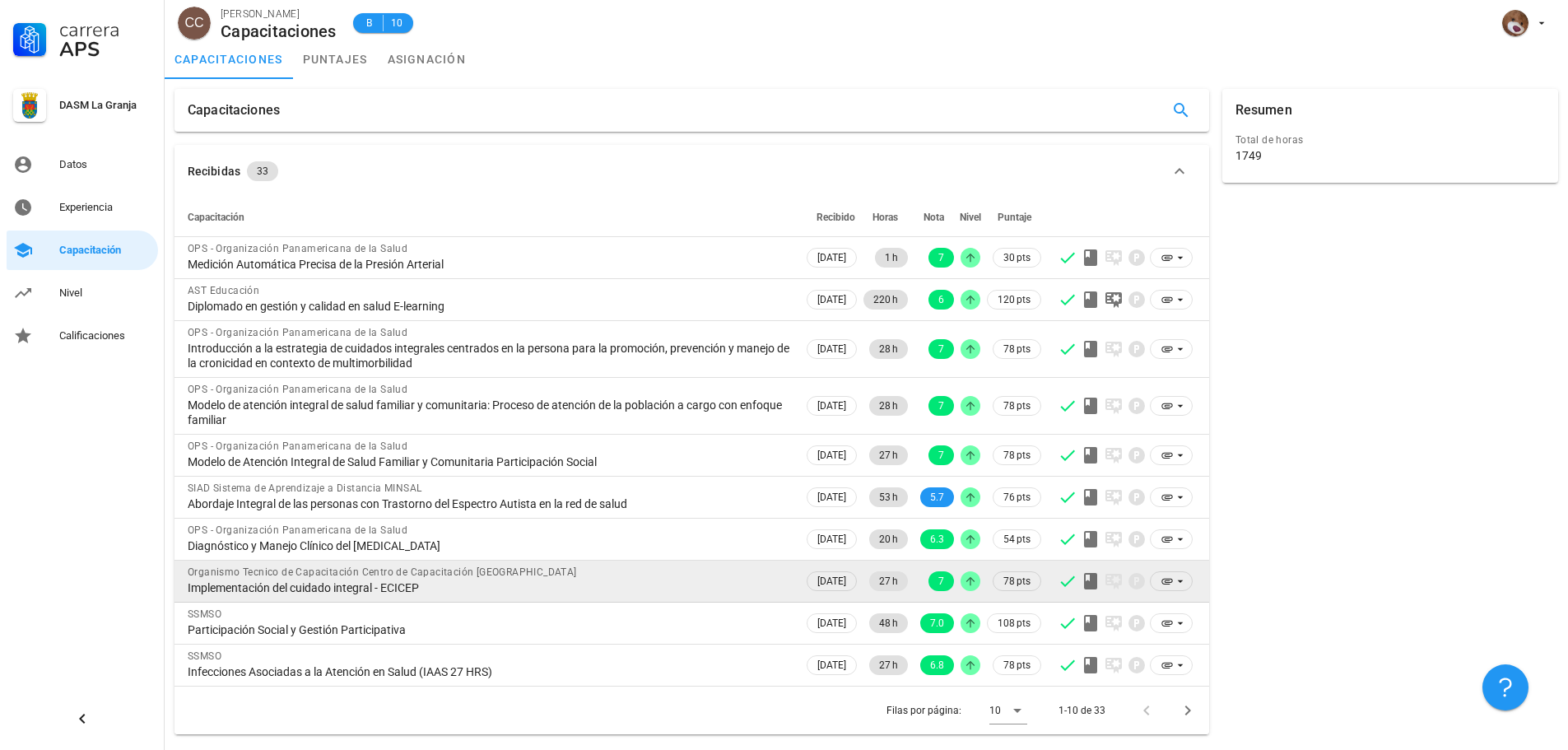
drag, startPoint x: 428, startPoint y: 584, endPoint x: 187, endPoint y: 584, distance: 241.0
click at [187, 584] on div "Implementación del cuidado integral - ECICEP" at bounding box center [489, 587] width 602 height 15
click at [417, 590] on div "Implementación del cuidado integral - ECICEP" at bounding box center [489, 587] width 602 height 15
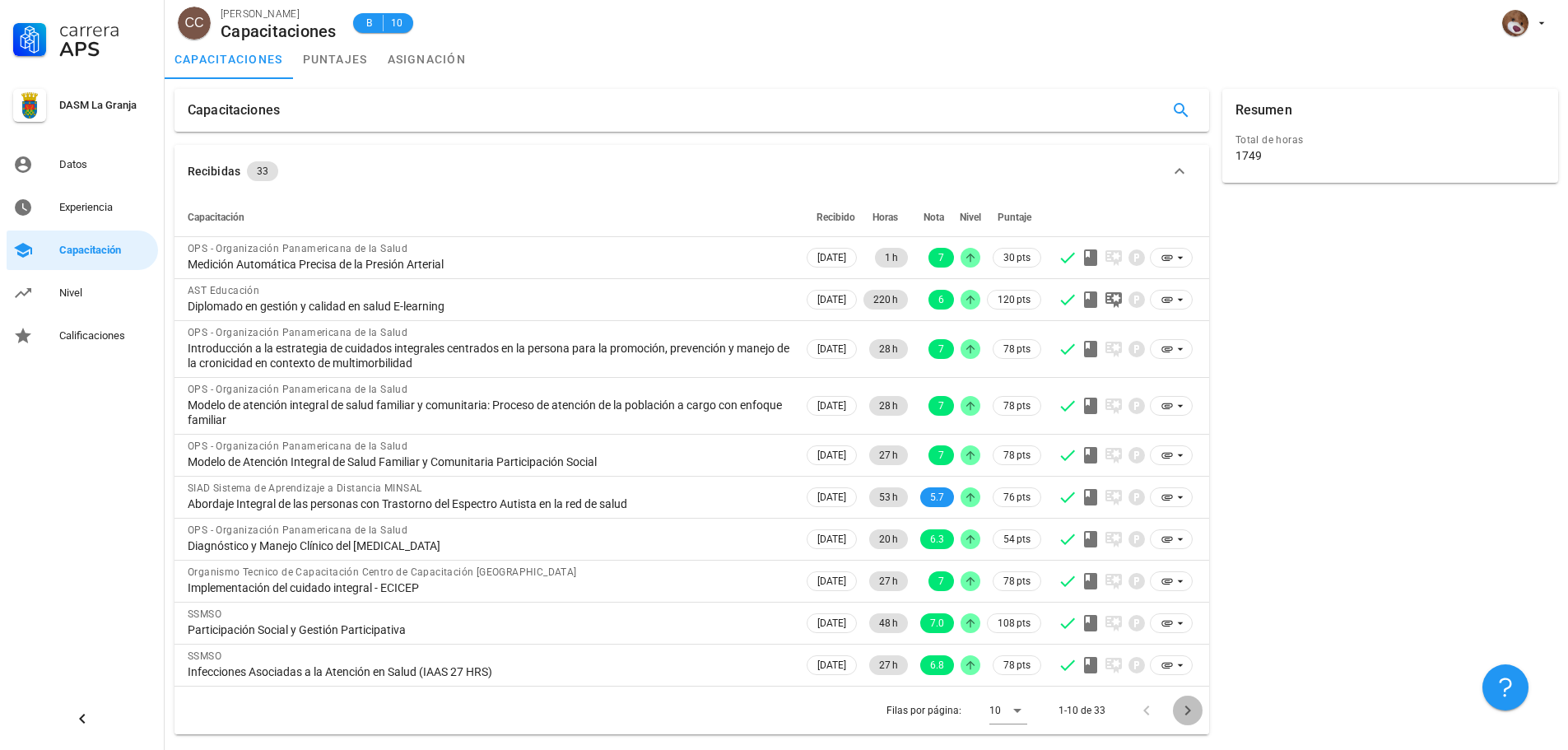
click at [1185, 701] on icon "Página siguiente" at bounding box center [1187, 710] width 19 height 19
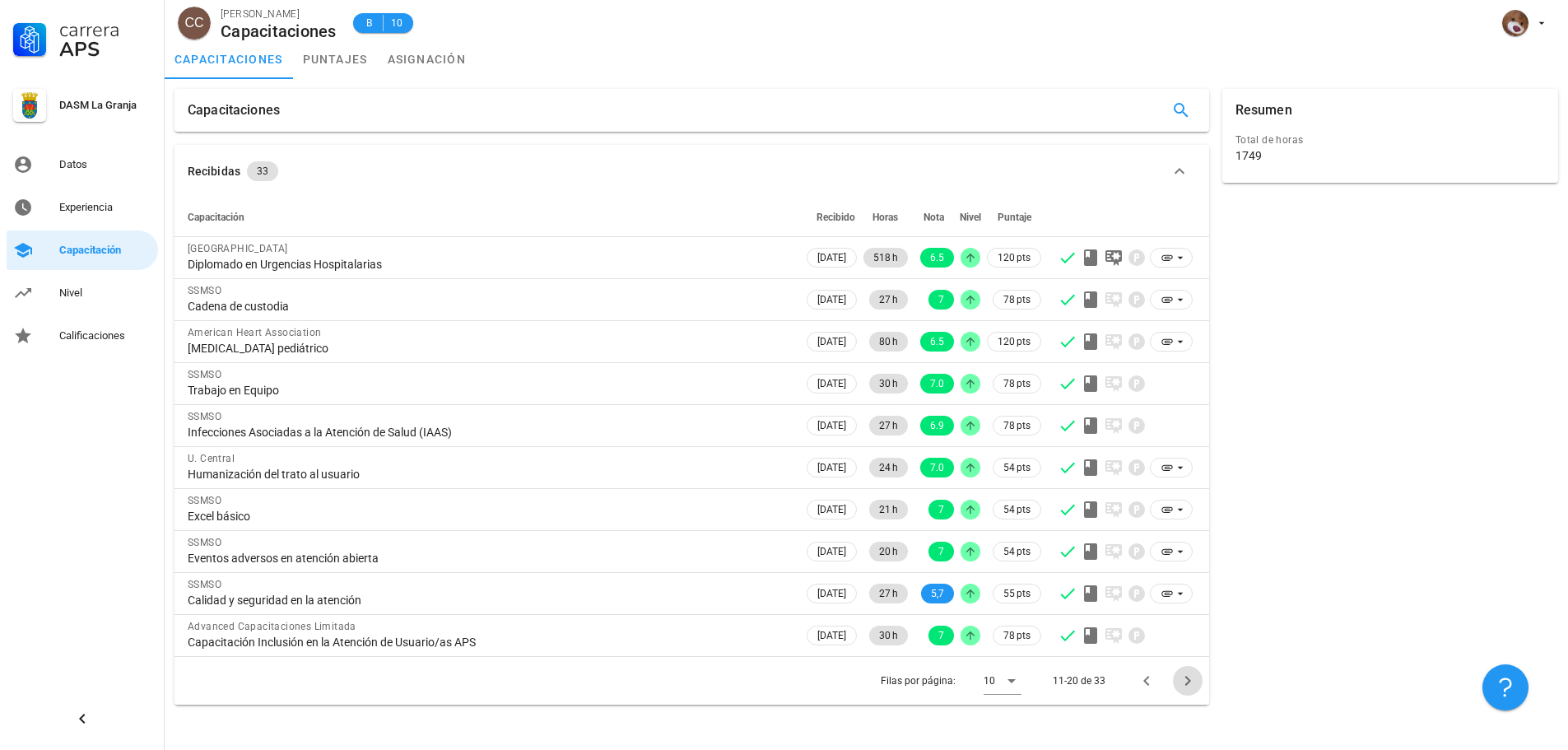
click at [1180, 676] on icon "Página siguiente" at bounding box center [1187, 680] width 19 height 19
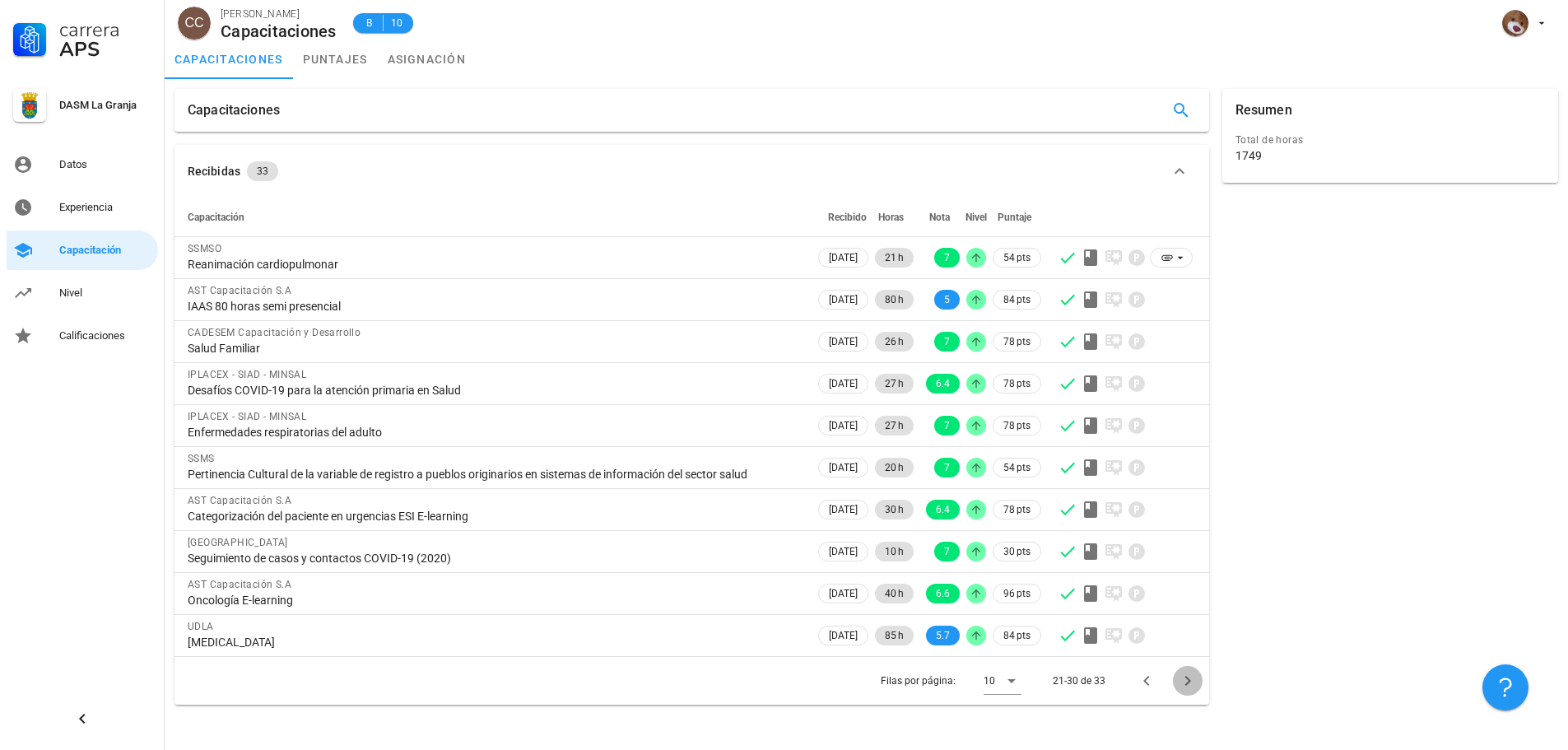
click at [1180, 676] on icon "Página siguiente" at bounding box center [1187, 680] width 19 height 19
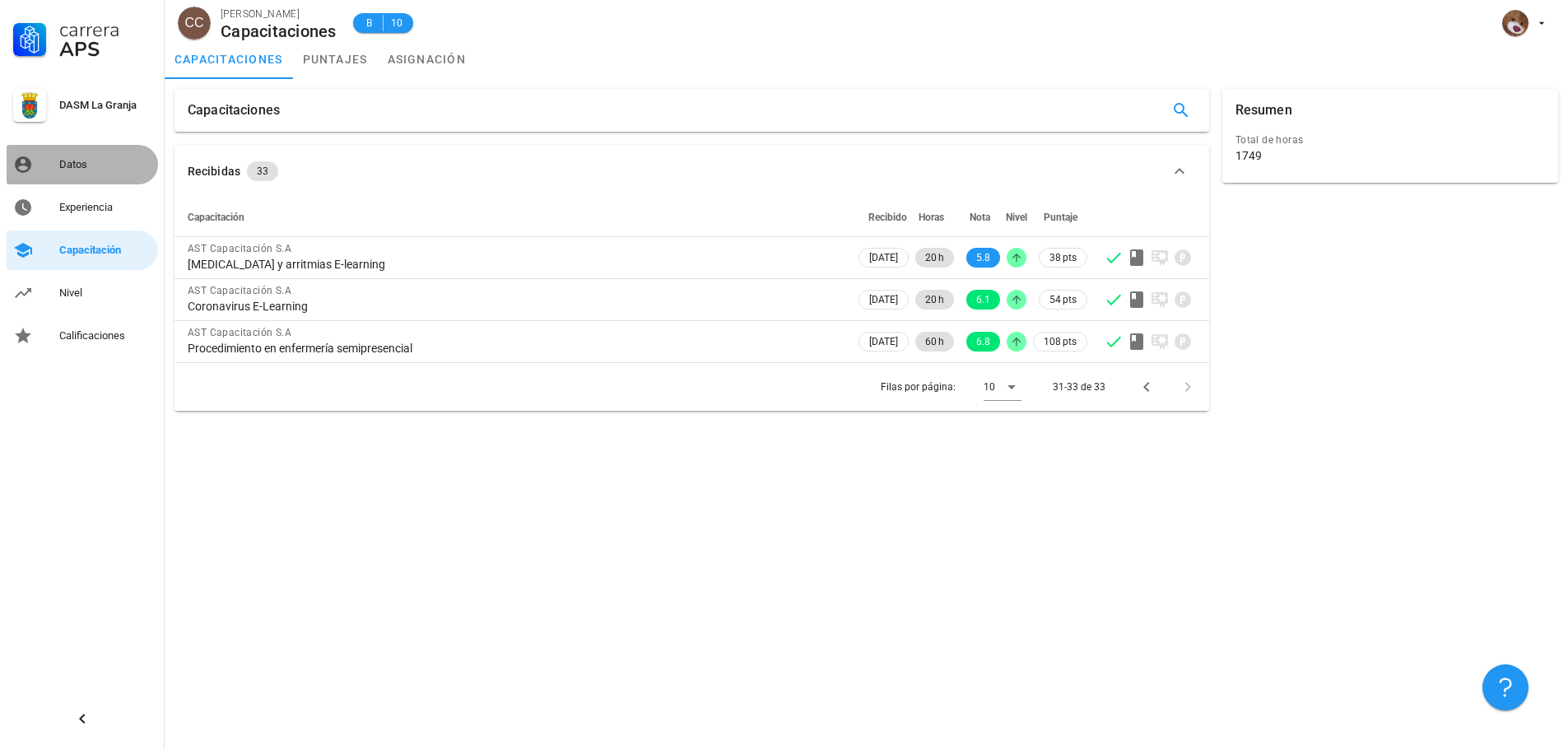
click at [64, 149] on link "Datos" at bounding box center [81, 164] width 151 height 40
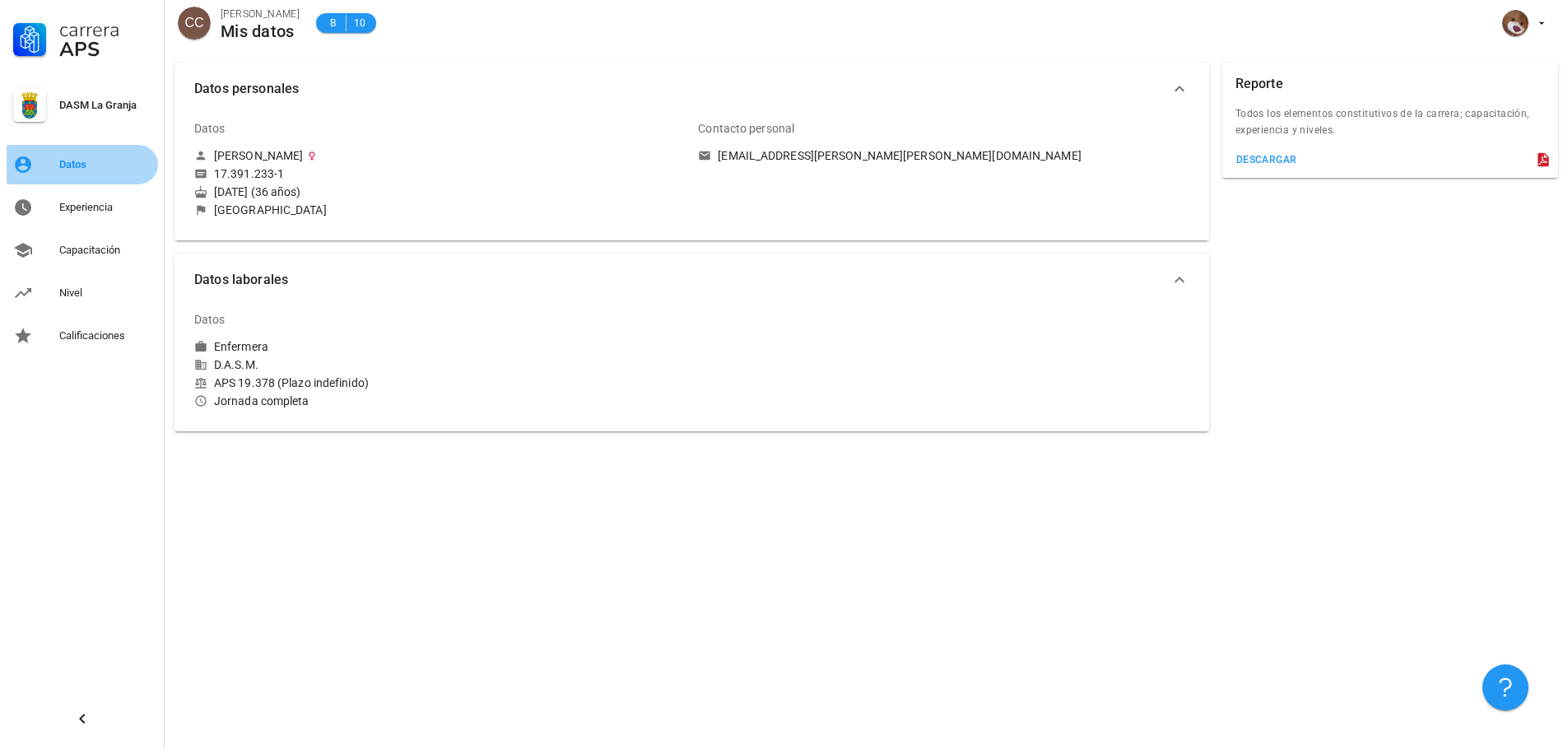
click at [87, 174] on div "Datos" at bounding box center [105, 164] width 92 height 27
click at [97, 194] on div "Experiencia" at bounding box center [105, 208] width 92 height 27
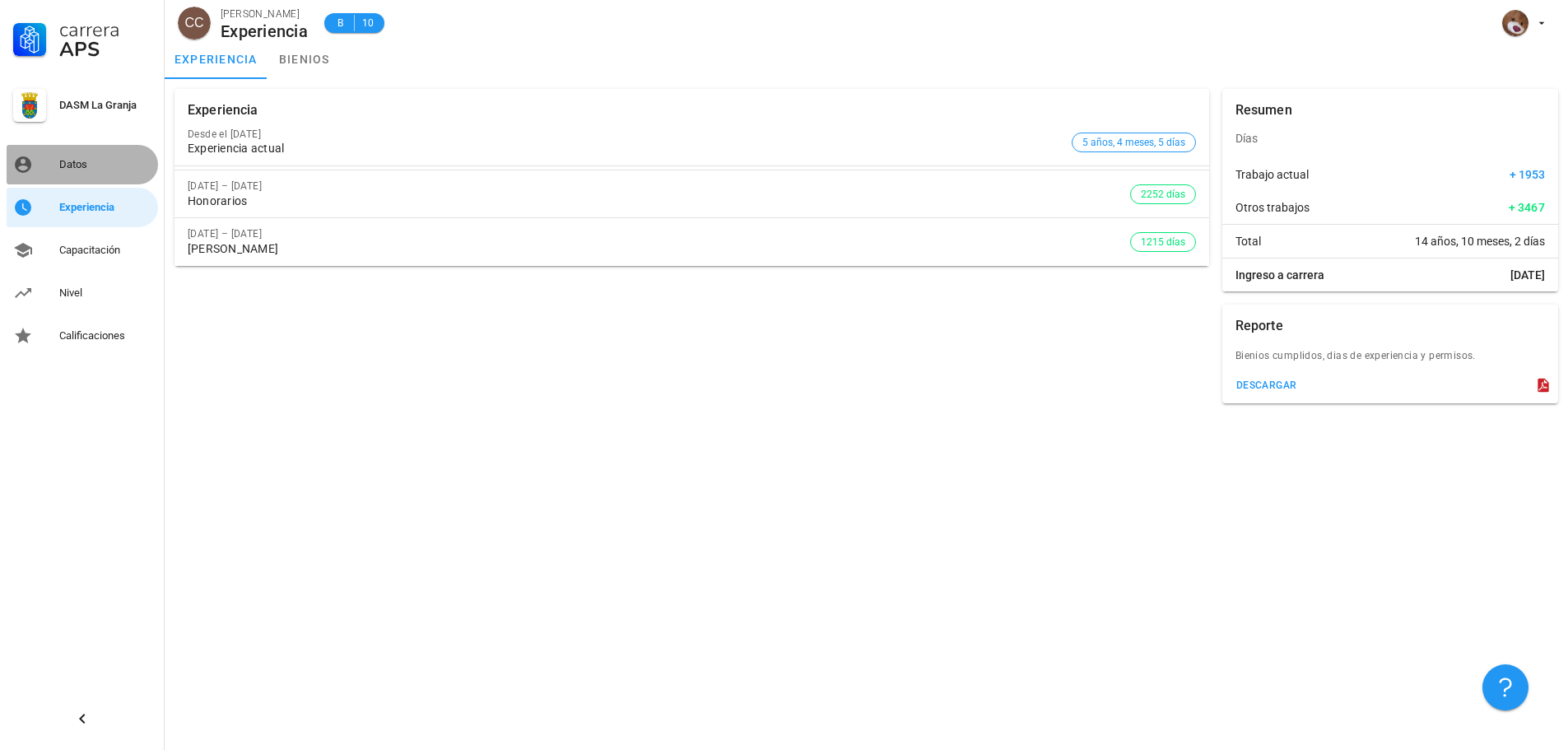
click at [95, 159] on div "Datos" at bounding box center [105, 164] width 92 height 13
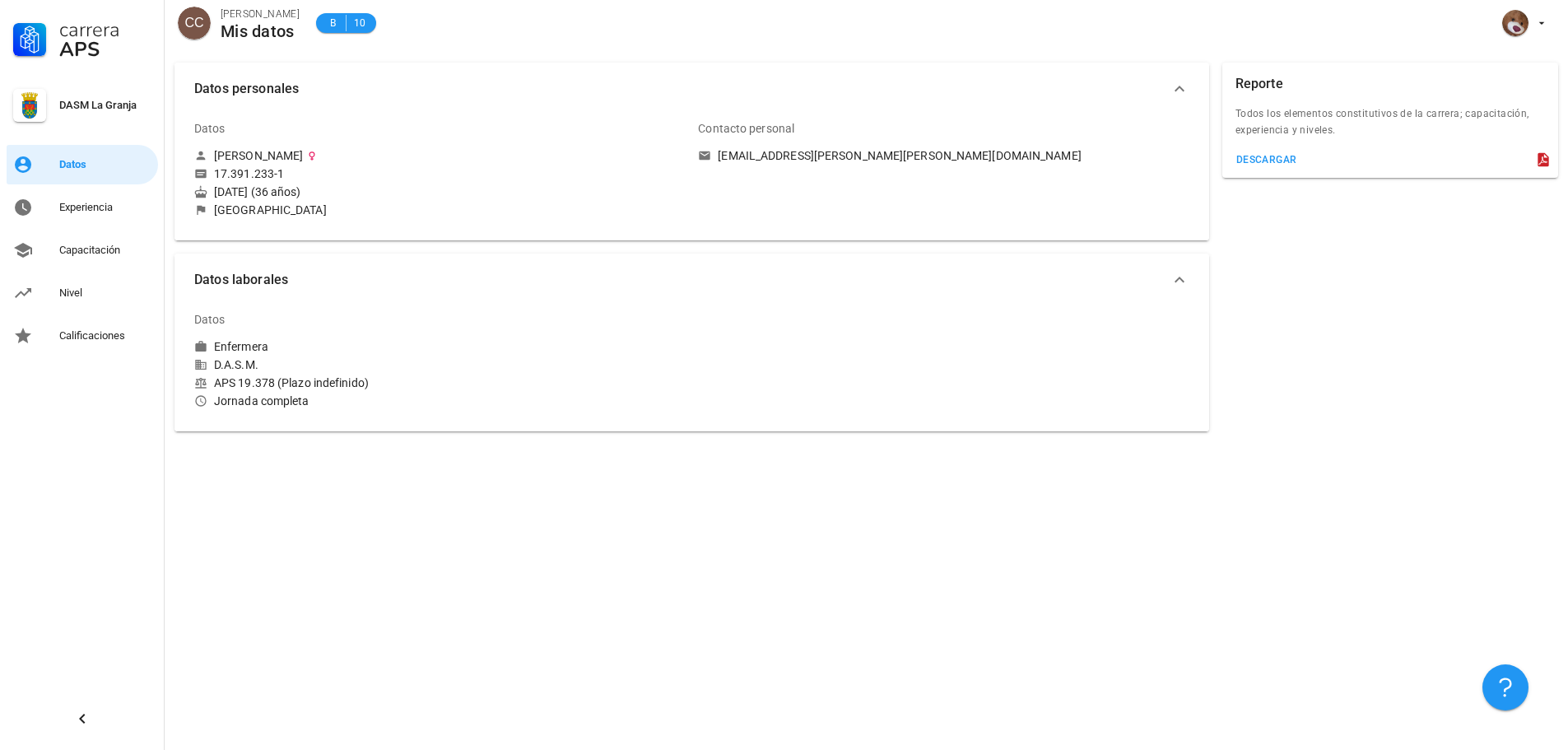
drag, startPoint x: 218, startPoint y: 187, endPoint x: 287, endPoint y: 192, distance: 69.2
click at [287, 192] on div "[DATE] (36 años)" at bounding box center [439, 192] width 490 height 15
click at [286, 190] on div "[DATE] (36 años)" at bounding box center [439, 192] width 490 height 15
click at [107, 197] on div "Experiencia" at bounding box center [105, 208] width 92 height 27
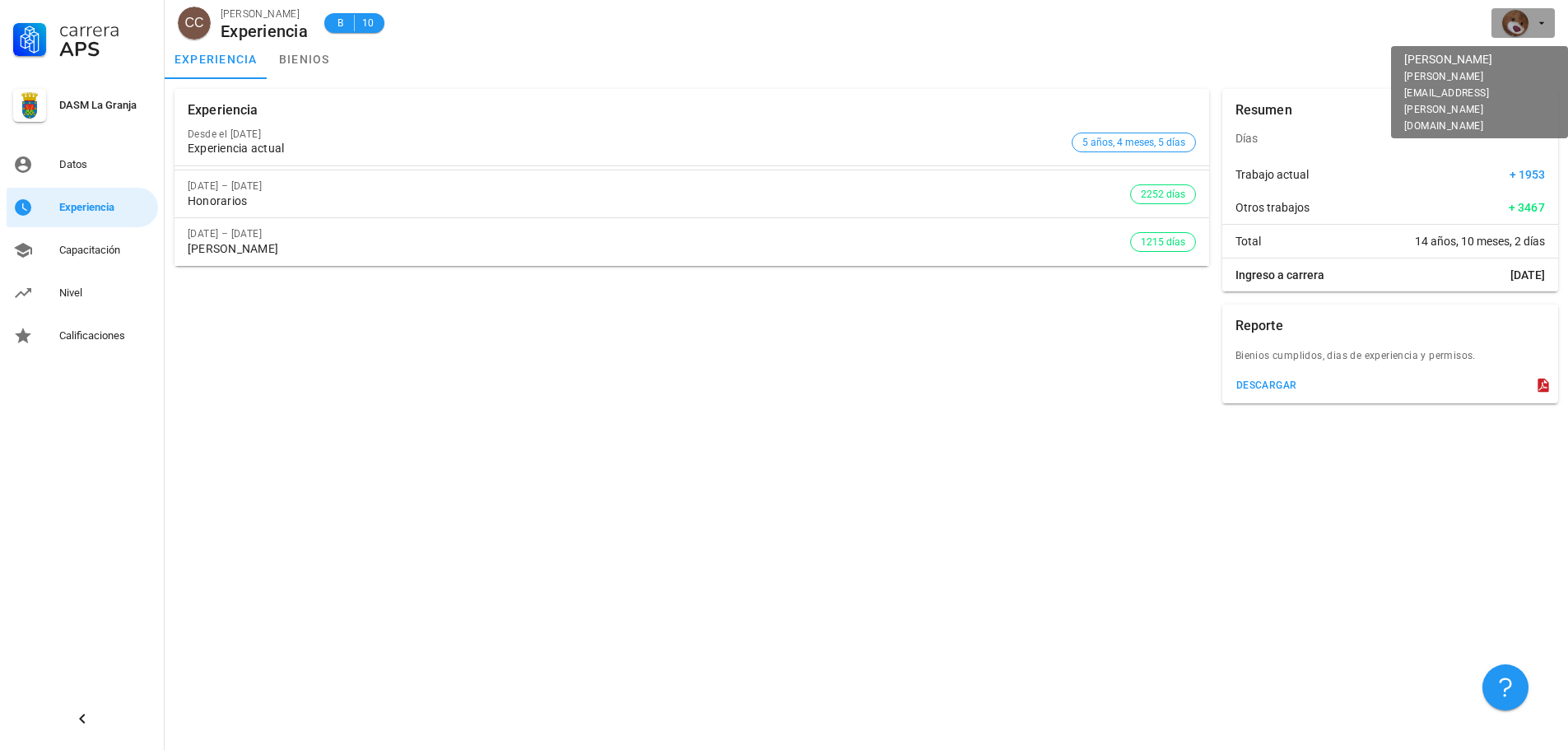
click at [1545, 19] on icon "button" at bounding box center [1541, 23] width 13 height 13
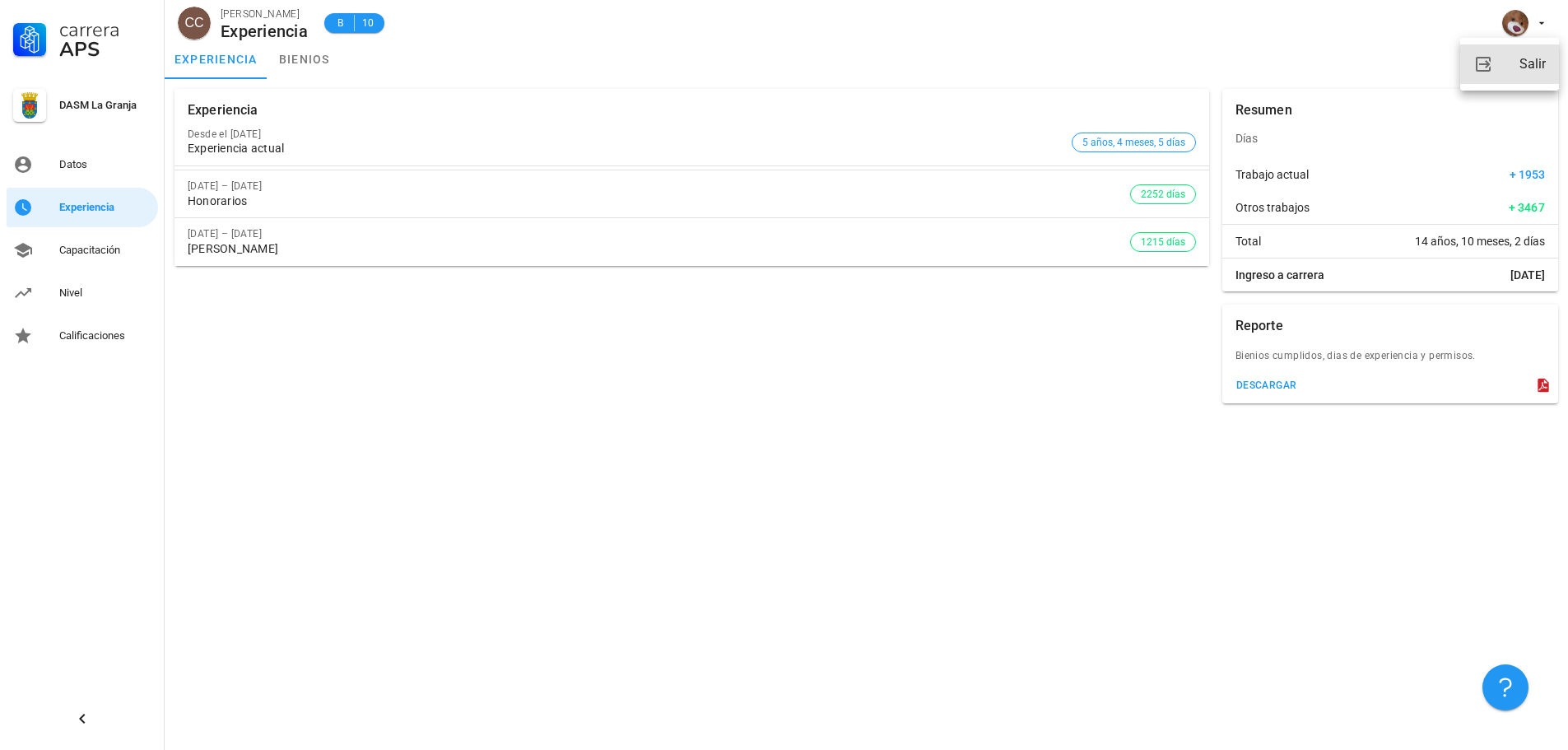
click at [1534, 56] on div "Salir" at bounding box center [1533, 64] width 27 height 33
